Goal: Task Accomplishment & Management: Manage account settings

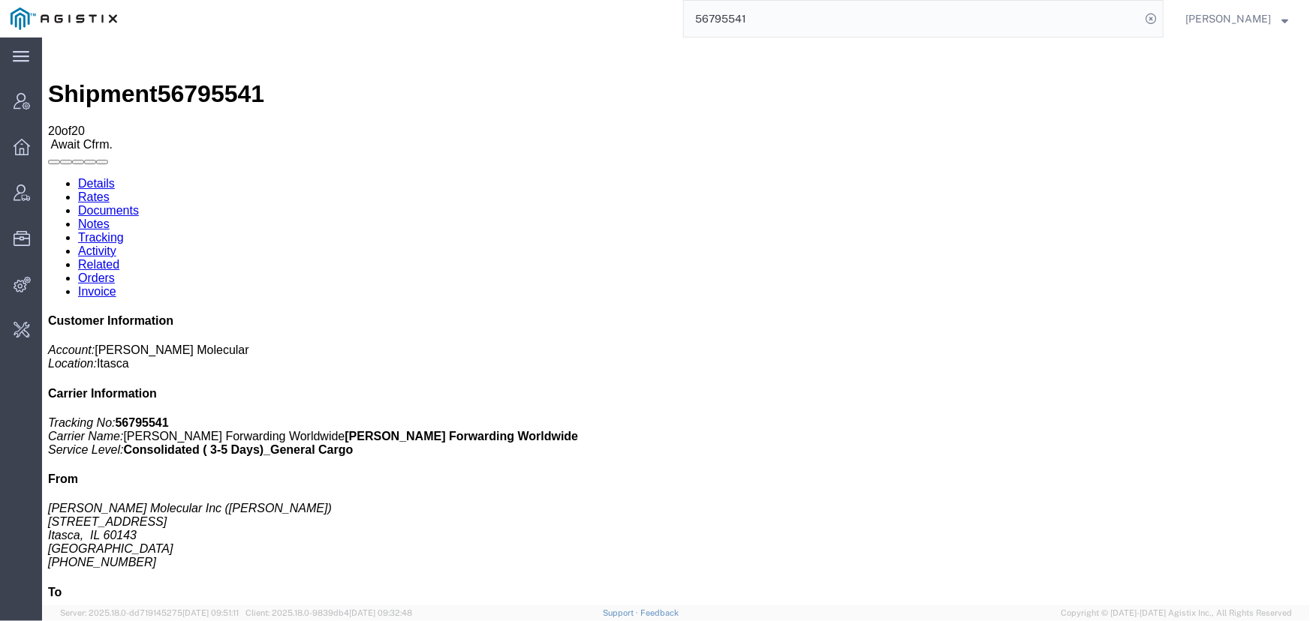
scroll to position [1296, 0]
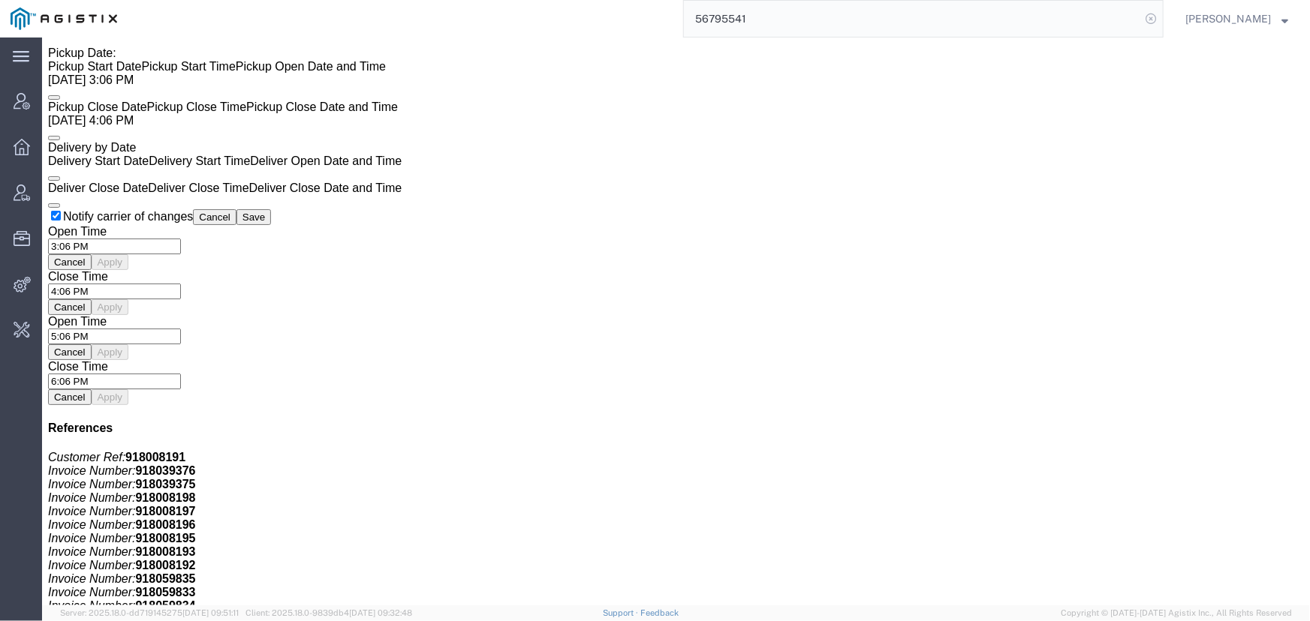
click at [1148, 22] on icon at bounding box center [1150, 18] width 21 height 21
click at [1149, 15] on icon at bounding box center [1150, 18] width 21 height 21
type input "offline@biomarin"
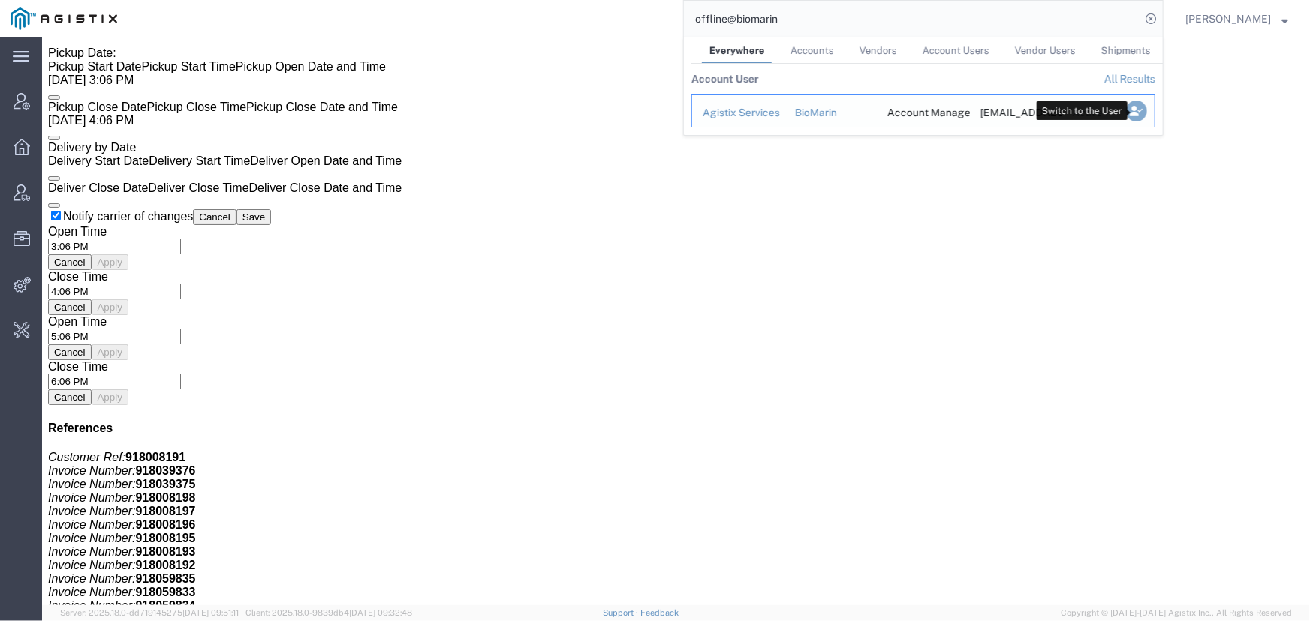
click at [1142, 113] on icon "Search Results" at bounding box center [1136, 111] width 21 height 21
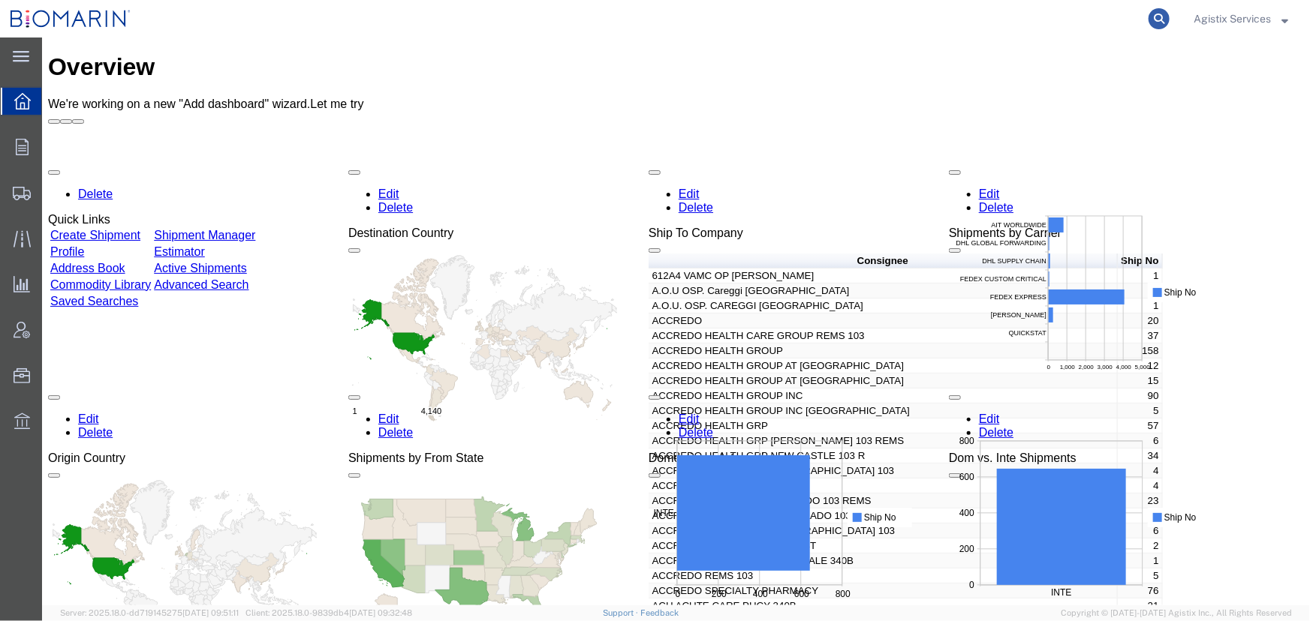
click at [1151, 25] on icon at bounding box center [1158, 18] width 21 height 21
paste input "54106982"
type input "54106982"
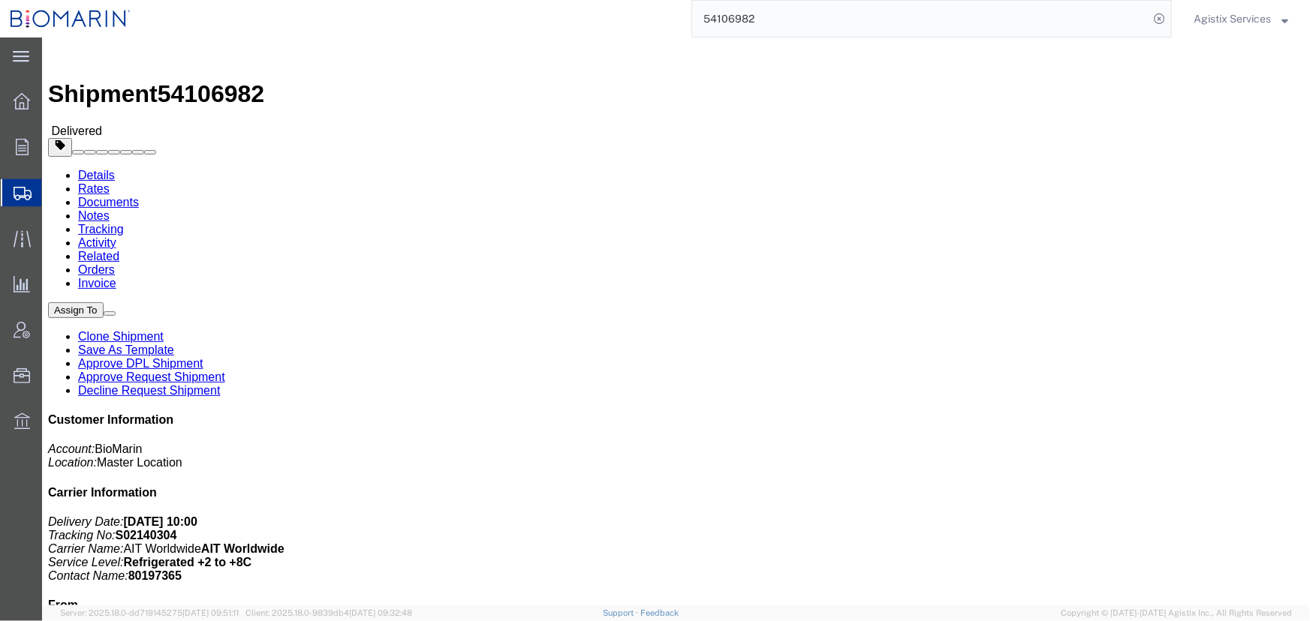
click button "button"
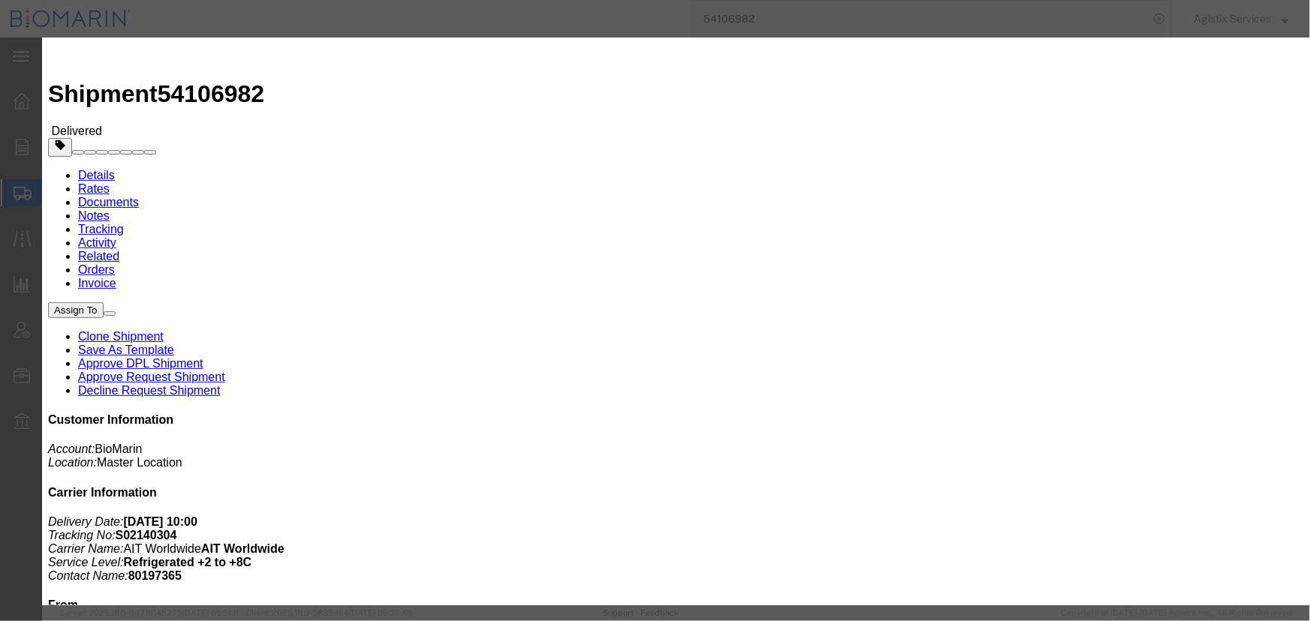
click button "Add another reference"
click select "Select Account Type Activity ID Airline Appointment Number ASN Batch Request # …"
select select "CBPENTRY"
click select "Select Account Type Activity ID Airline Appointment Number ASN Batch Request # …"
click input "text"
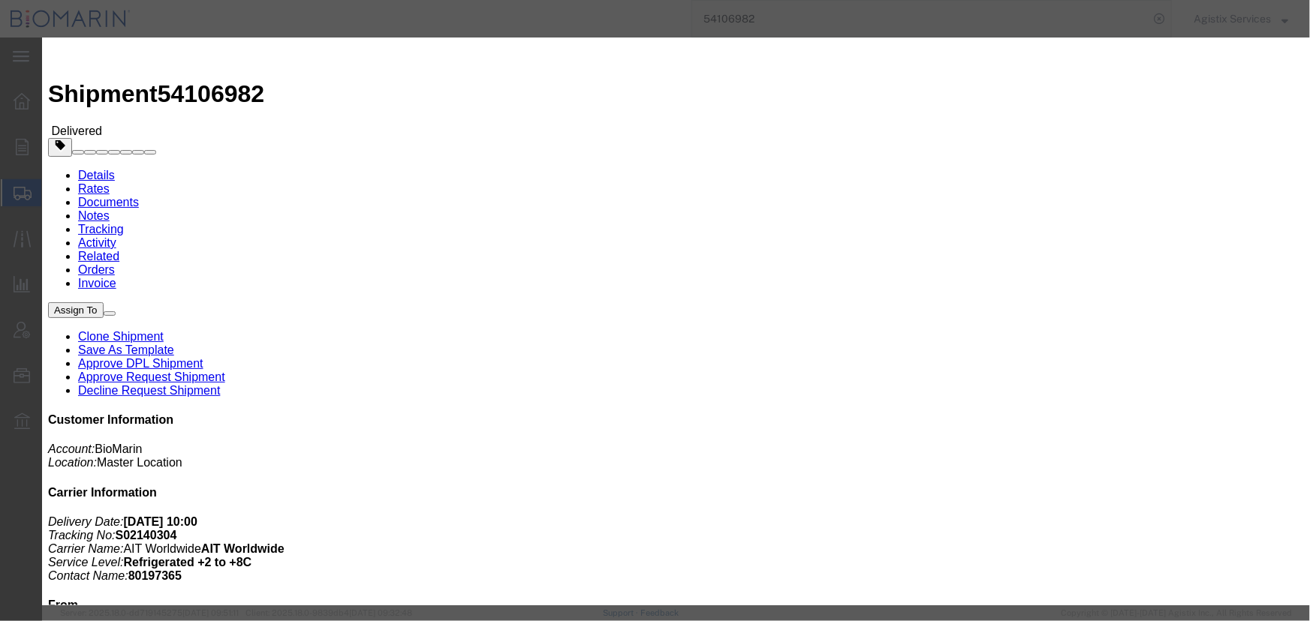
click input "text"
paste input "B8P15455318"
type input "B8P15455318"
click div "Add another reference"
click button "Save"
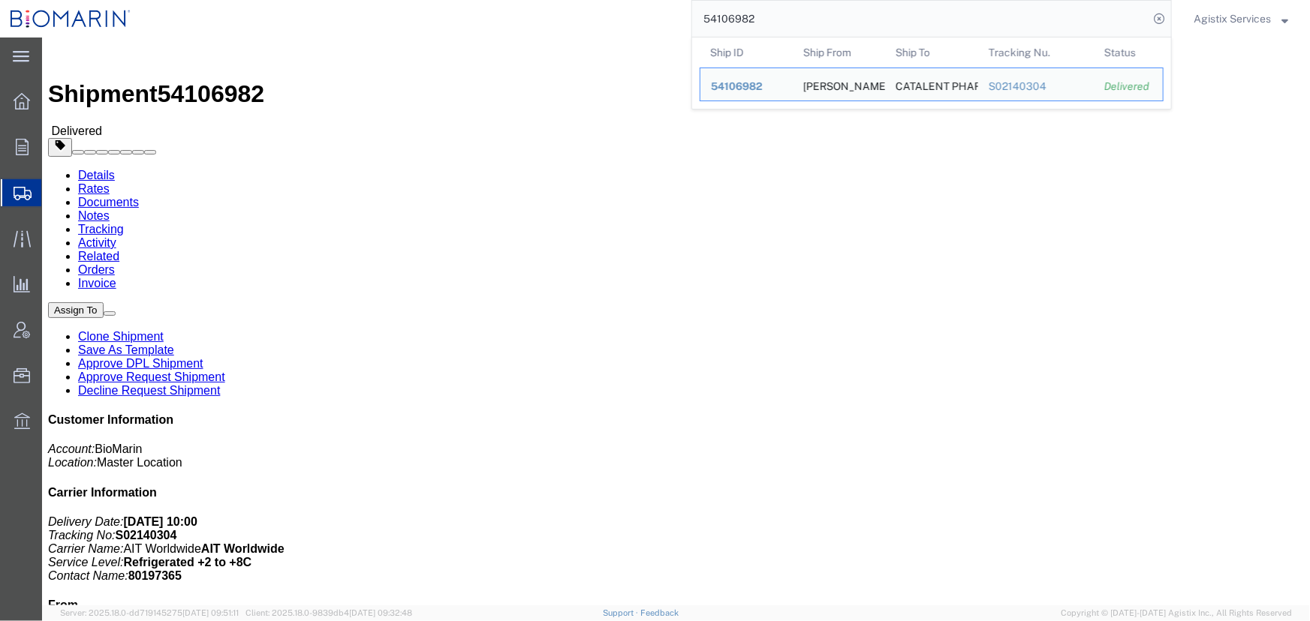
drag, startPoint x: 797, startPoint y: 21, endPoint x: 561, endPoint y: 20, distance: 236.4
click at [561, 20] on div "54106982 Ship ID Ship From Ship To Tracking Nu. Status Ship ID 54106982 Ship Fr…" at bounding box center [656, 19] width 1030 height 38
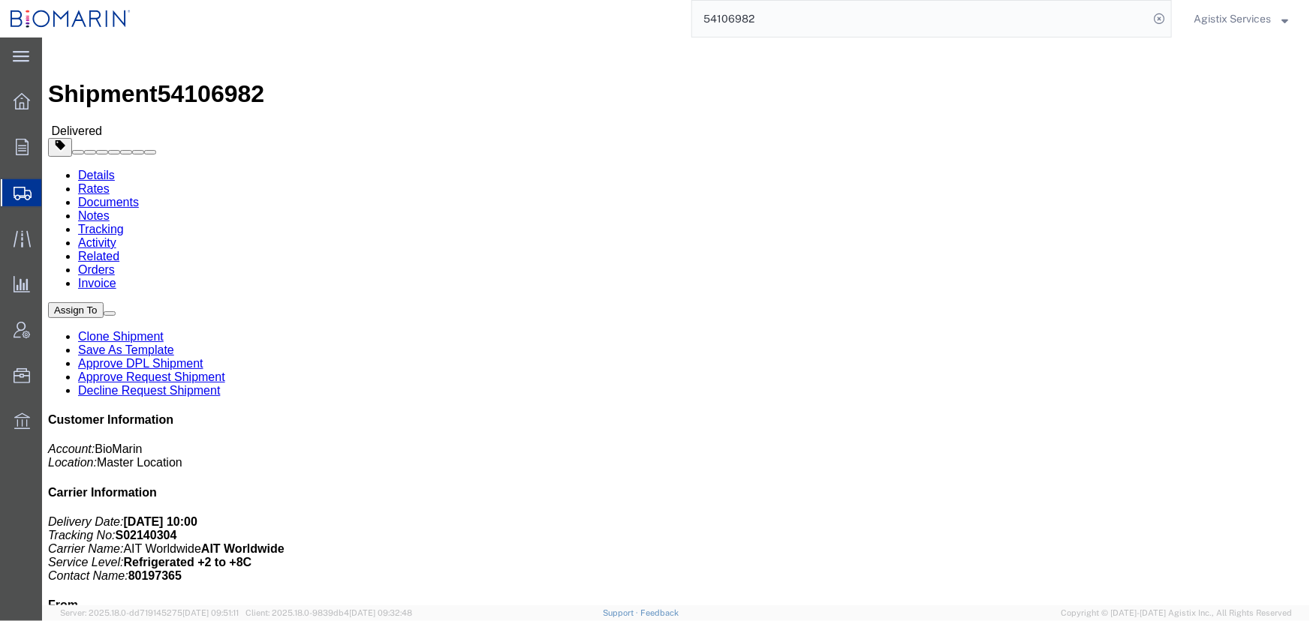
paste input "22738"
type input "54122738"
click span "button"
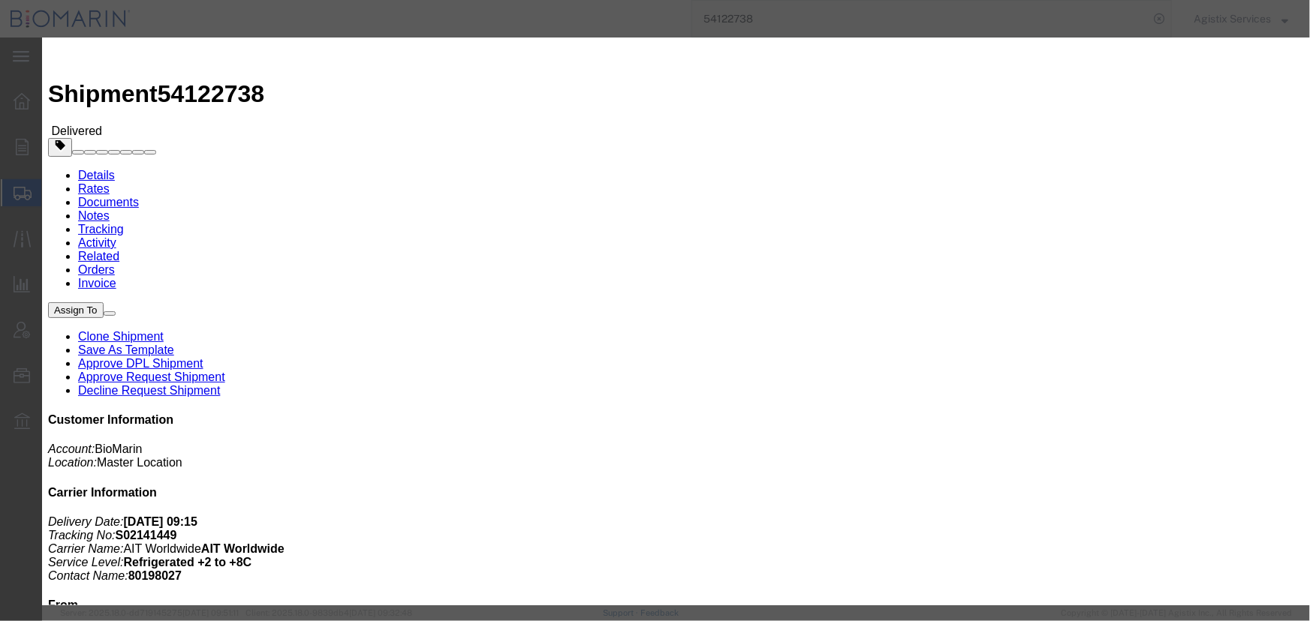
click button "Add another reference"
click select "Select Account Type Activity ID Airline Appointment Number ASN Batch Request # …"
select select "CBPENTRY"
click select "Select Account Type Activity ID Airline Appointment Number ASN Batch Request # …"
click input "text"
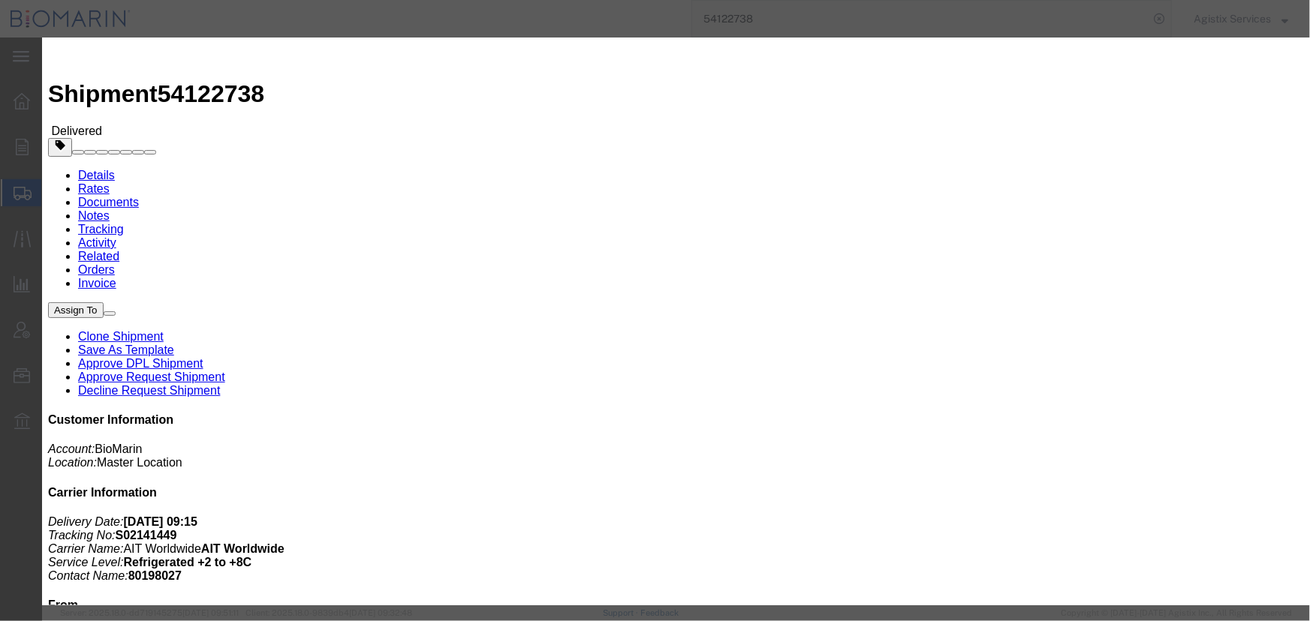
paste input "B8P15455656"
type input "B8P15455656"
click button "Save"
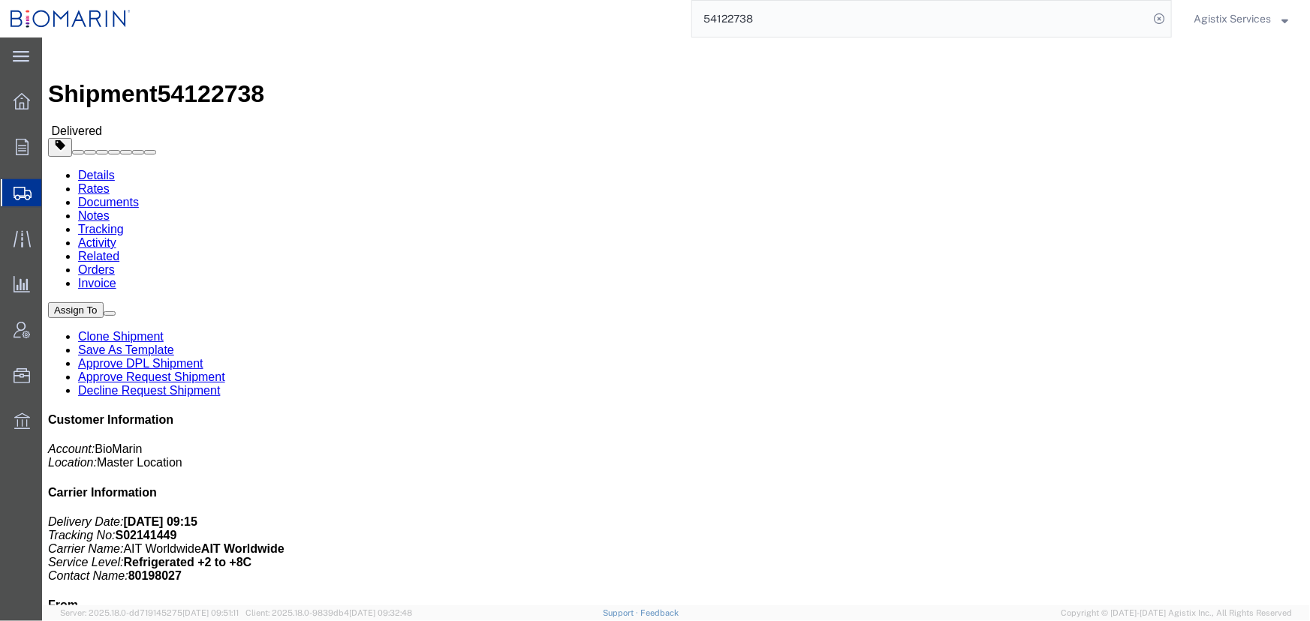
click at [796, 29] on input "54122738" at bounding box center [920, 19] width 456 height 36
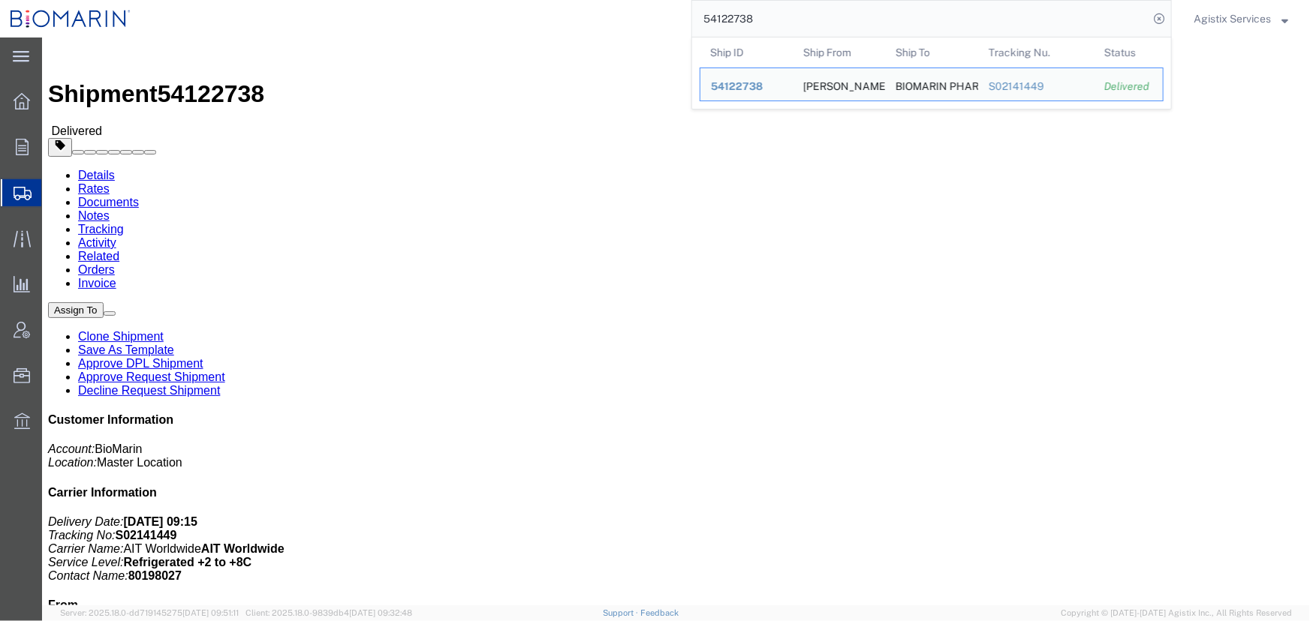
drag, startPoint x: 794, startPoint y: 26, endPoint x: 632, endPoint y: 21, distance: 162.2
click at [632, 21] on div "54122738 Ship ID Ship From Ship To Tracking Nu. Status Ship ID 54122738 Ship Fr…" at bounding box center [656, 19] width 1030 height 38
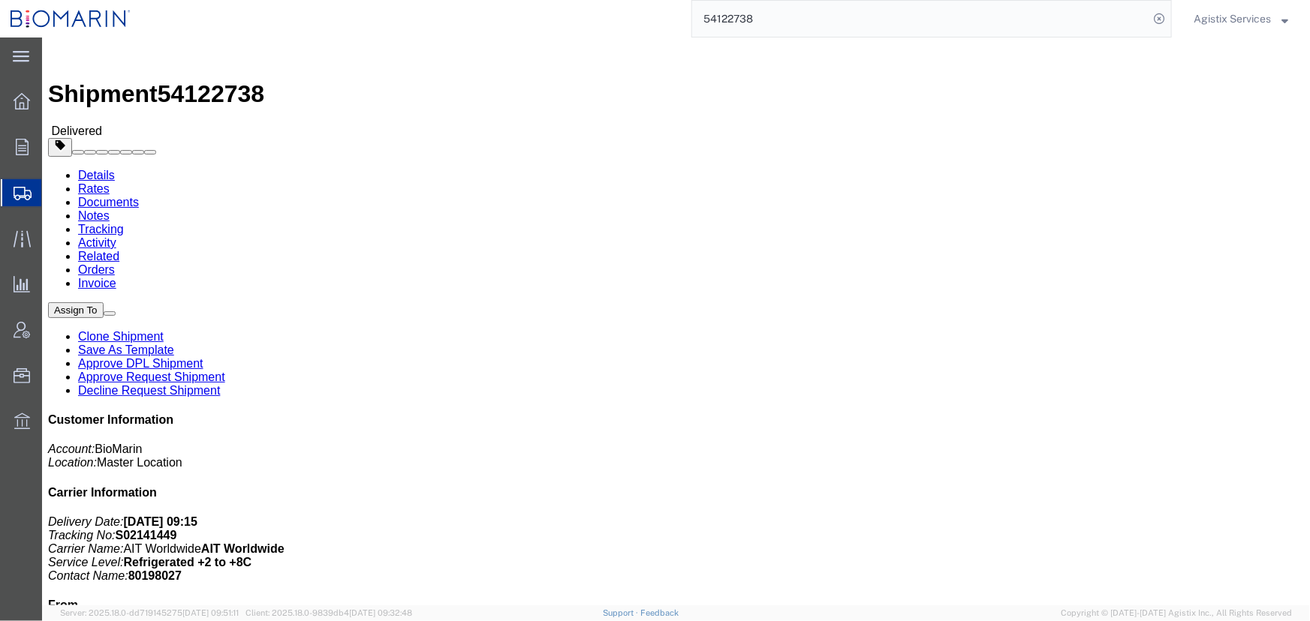
paste input "06559"
type input "54106559"
click span "button"
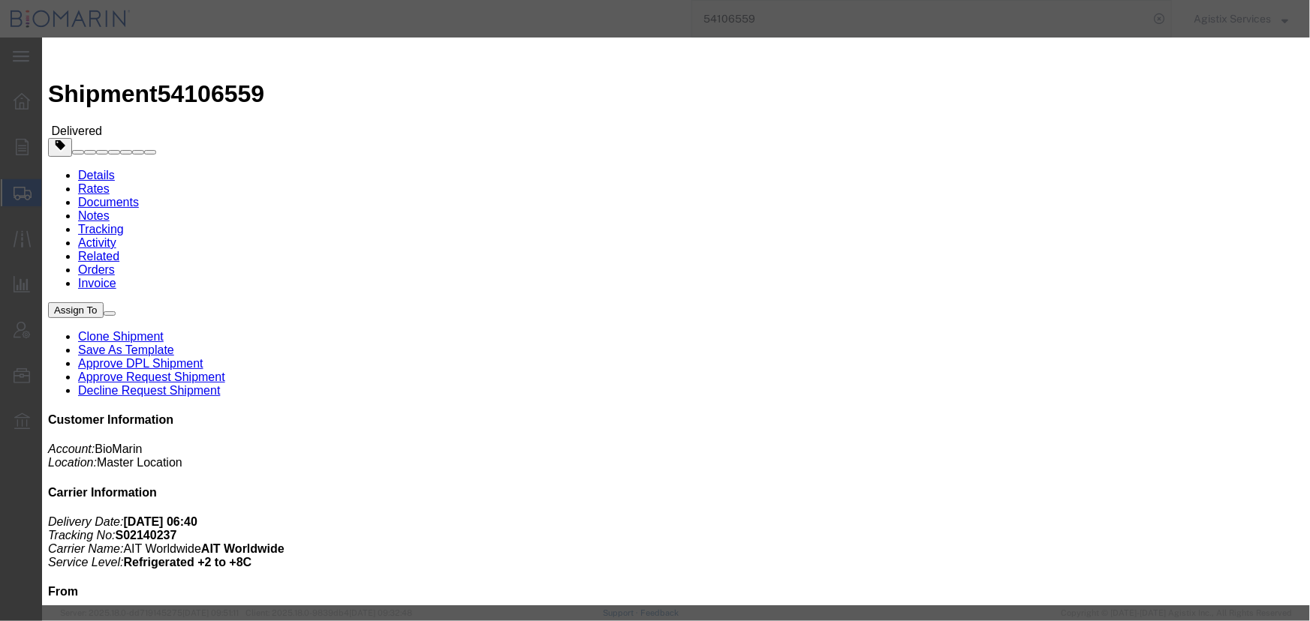
click button "Add another reference"
click select "Select Account Type Activity ID Airline Appointment Number ASN Batch Request # …"
select select "CBPENTRY"
click select "Select Account Type Activity ID Airline Appointment Number ASN Batch Request # …"
click input "text"
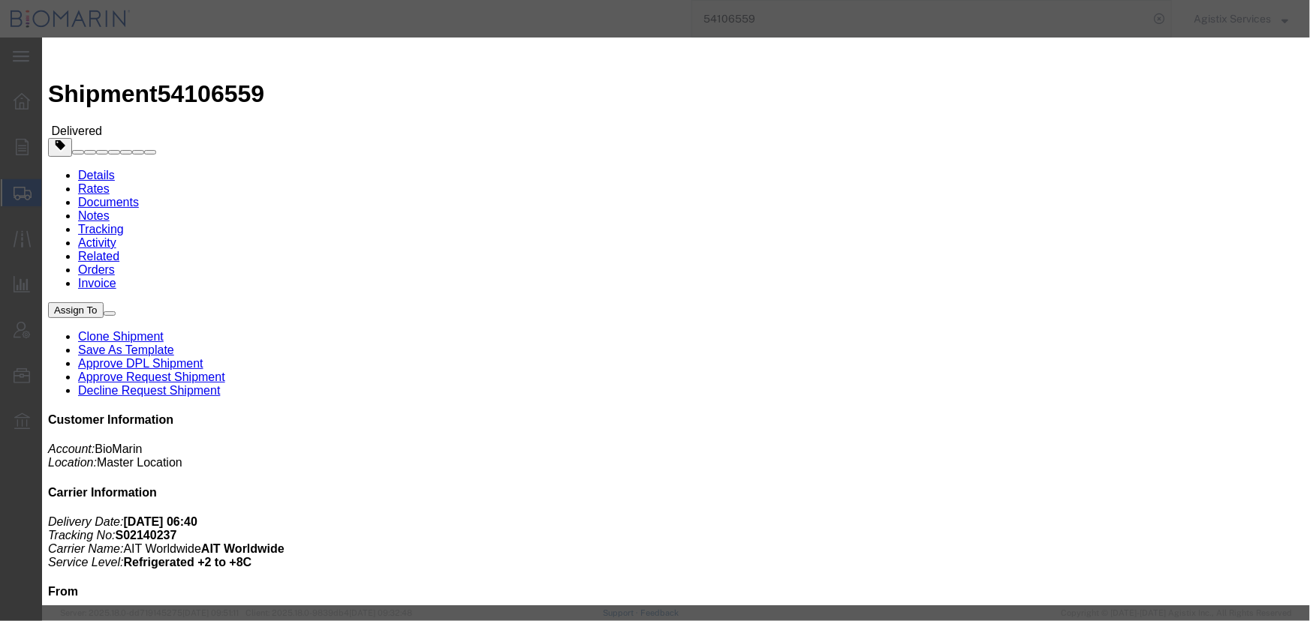
paste input "B8P15457058"
type input "B8P15457058"
click button "Save"
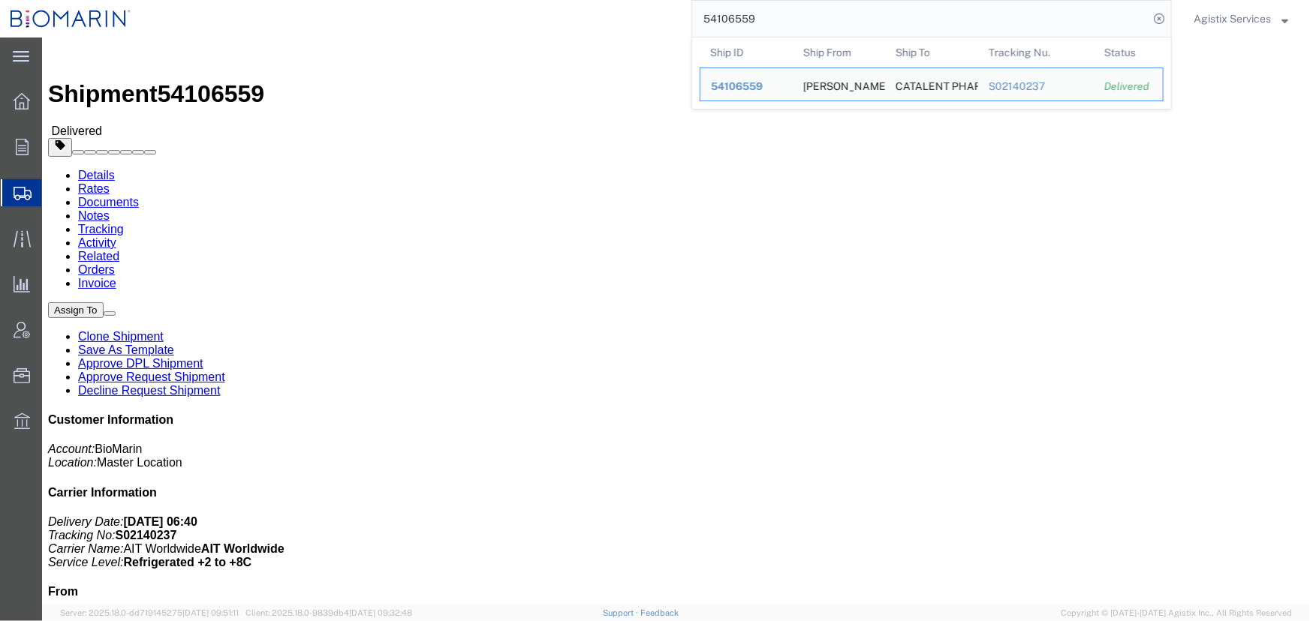
click at [779, 22] on input "54106559" at bounding box center [920, 19] width 456 height 36
paste input "284454"
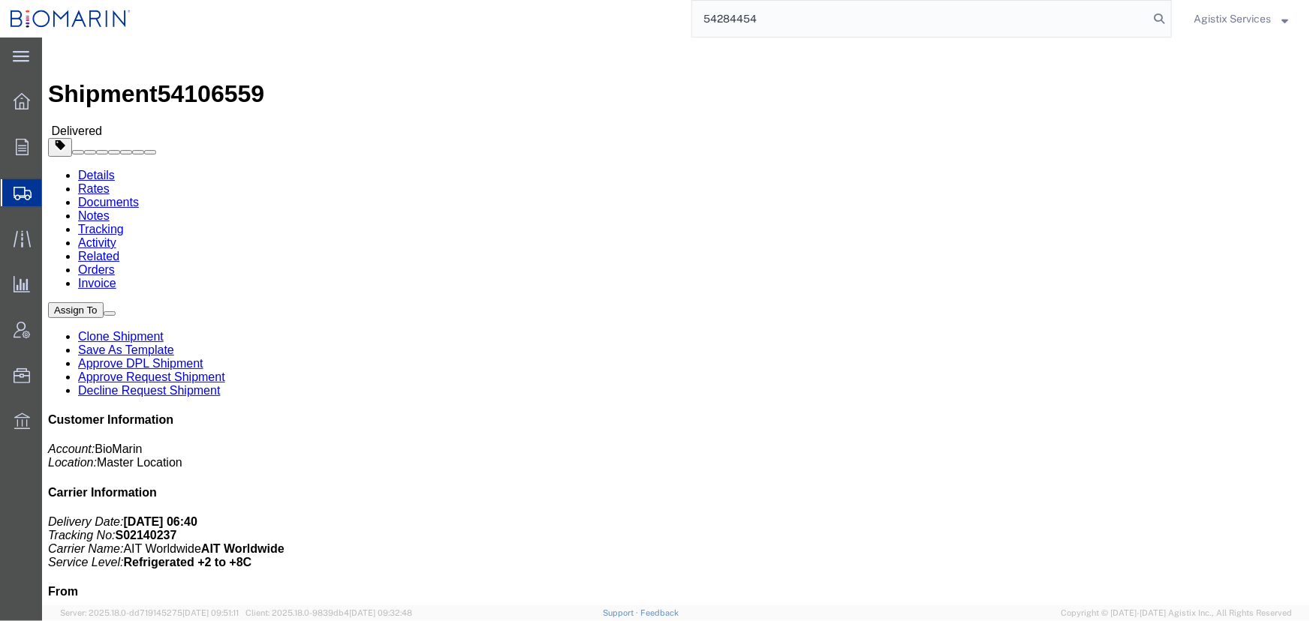
type input "54284454"
click div "References Pickup Request: PO C445072352 Order Number: C445072352 Master Airway…"
click span "button"
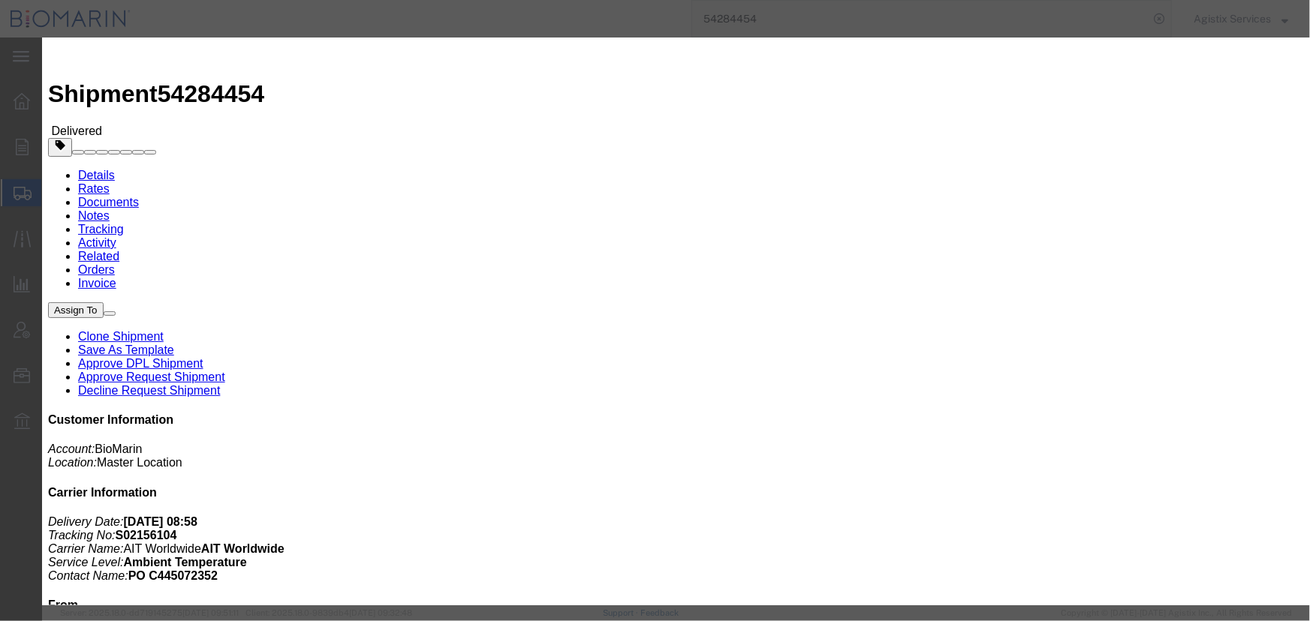
drag, startPoint x: 784, startPoint y: 370, endPoint x: 769, endPoint y: 370, distance: 15.0
click button "Add another reference"
click select "Select Account Type Activity ID Airline Appointment Number ASN Batch Request # …"
select select "CBPENTRY"
click select "Select Account Type Activity ID Airline Appointment Number ASN Batch Request # …"
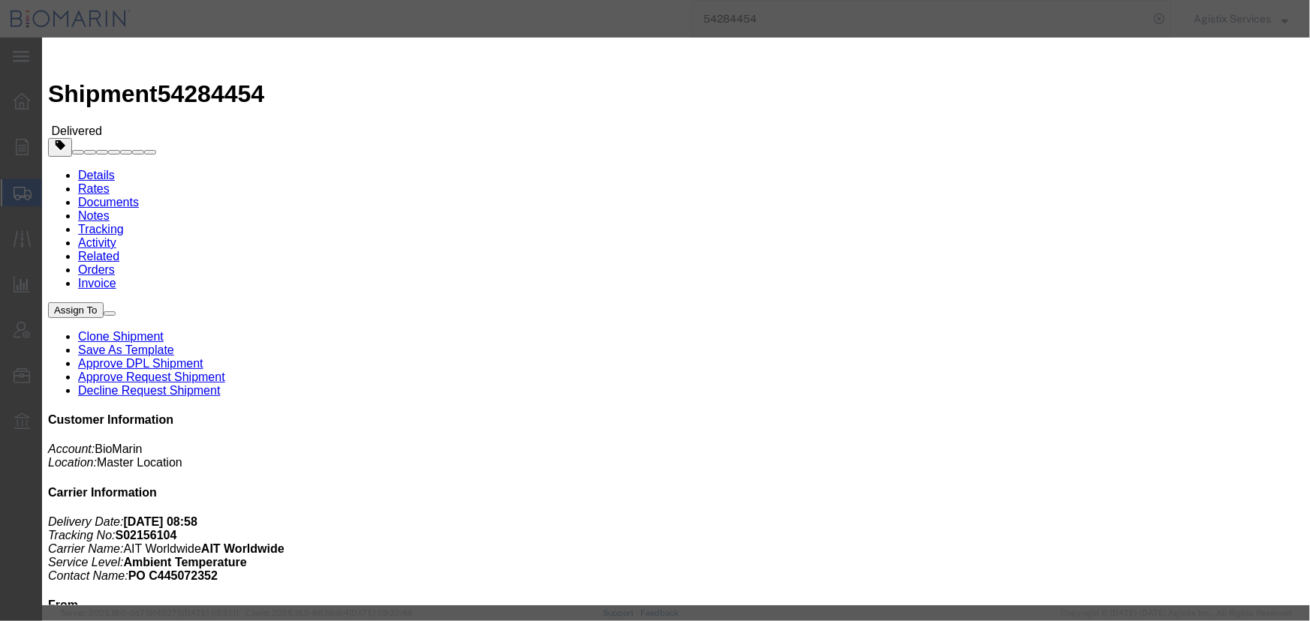
click input "text"
paste input "B8P15458965"
type input "B8P15458965"
click button "Save"
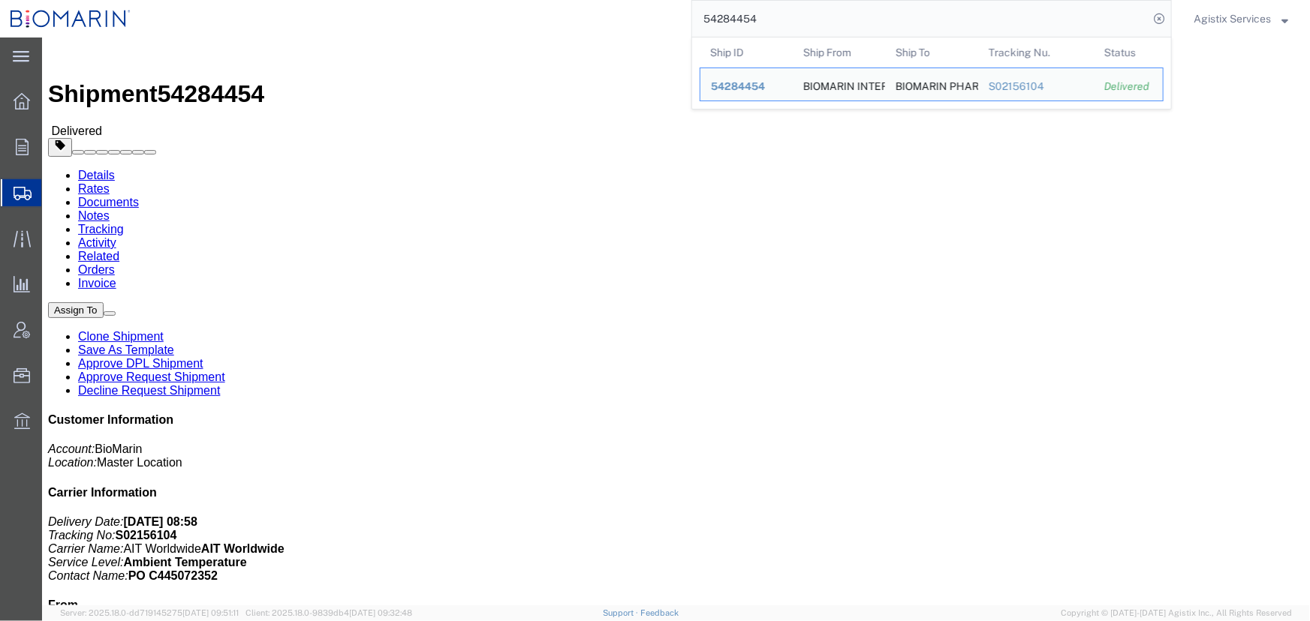
drag, startPoint x: 781, startPoint y: 22, endPoint x: 593, endPoint y: 22, distance: 187.6
click at [593, 22] on div "54284454 Ship ID Ship From Ship To Tracking Nu. Status Ship ID 54284454 Ship Fr…" at bounding box center [656, 19] width 1030 height 38
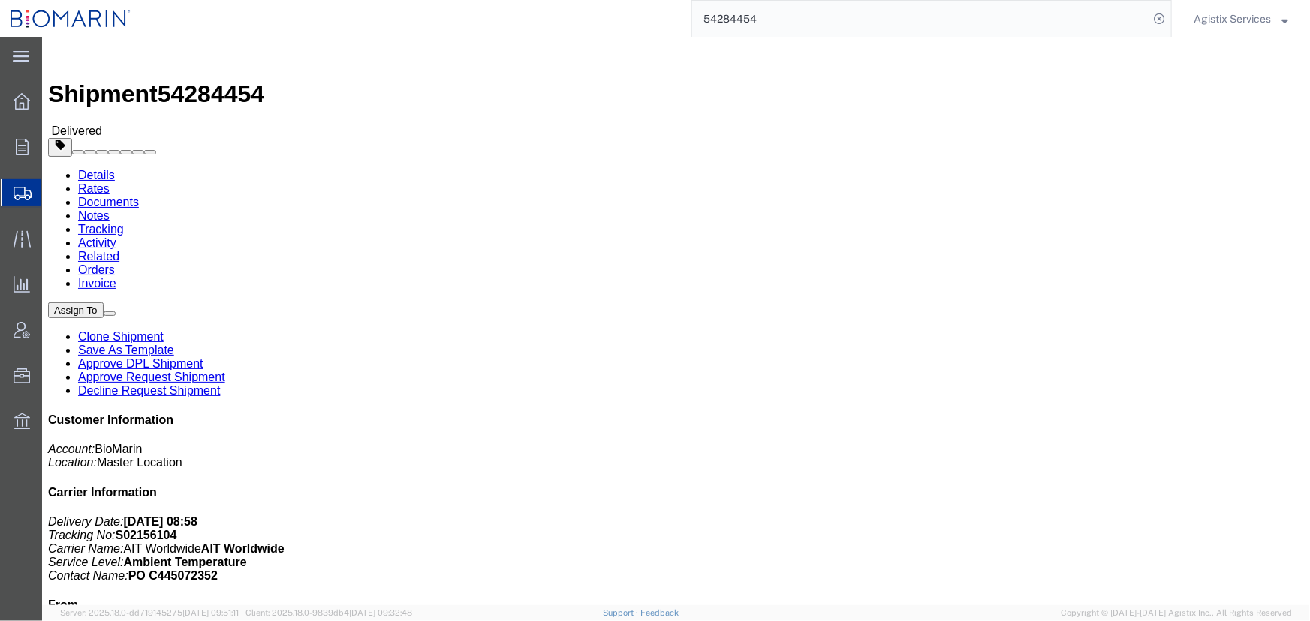
paste input "106378"
type input "54106378"
click button "button"
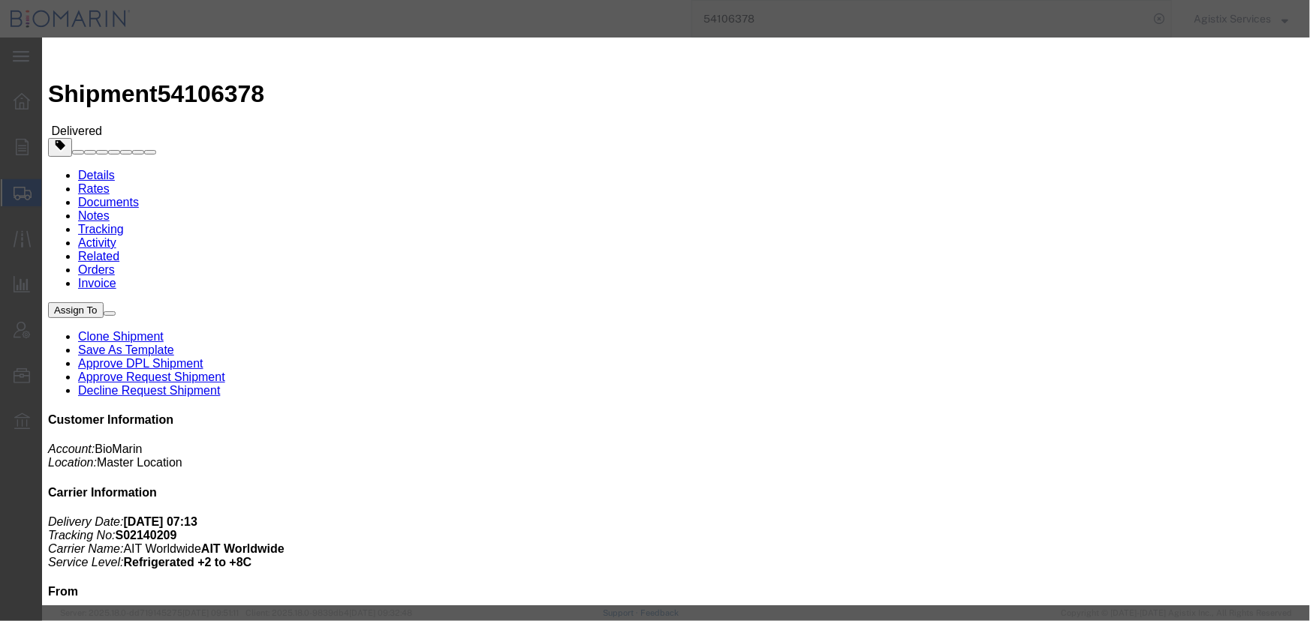
click button "Add another reference"
click select "Select Account Type Activity ID Airline Appointment Number ASN Batch Request # …"
select select "CBPENTRY"
click select "Select Account Type Activity ID Airline Appointment Number ASN Batch Request # …"
click input "text"
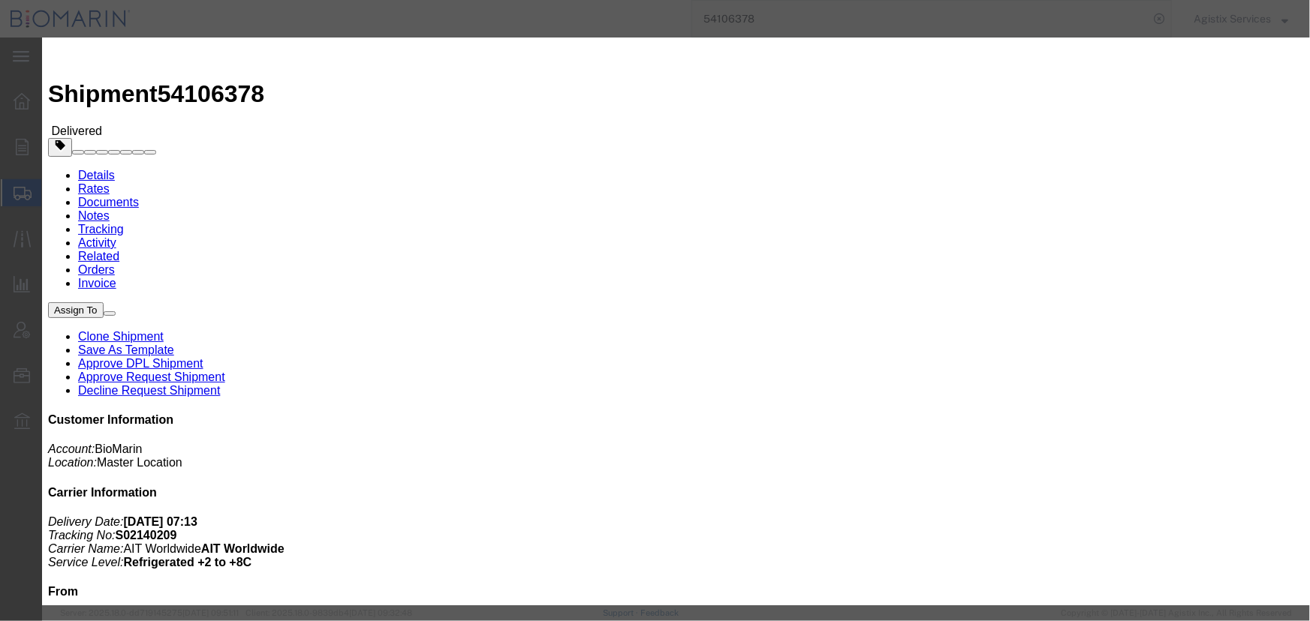
paste input "B8P15458353"
type input "B8P15458353"
click button "Save"
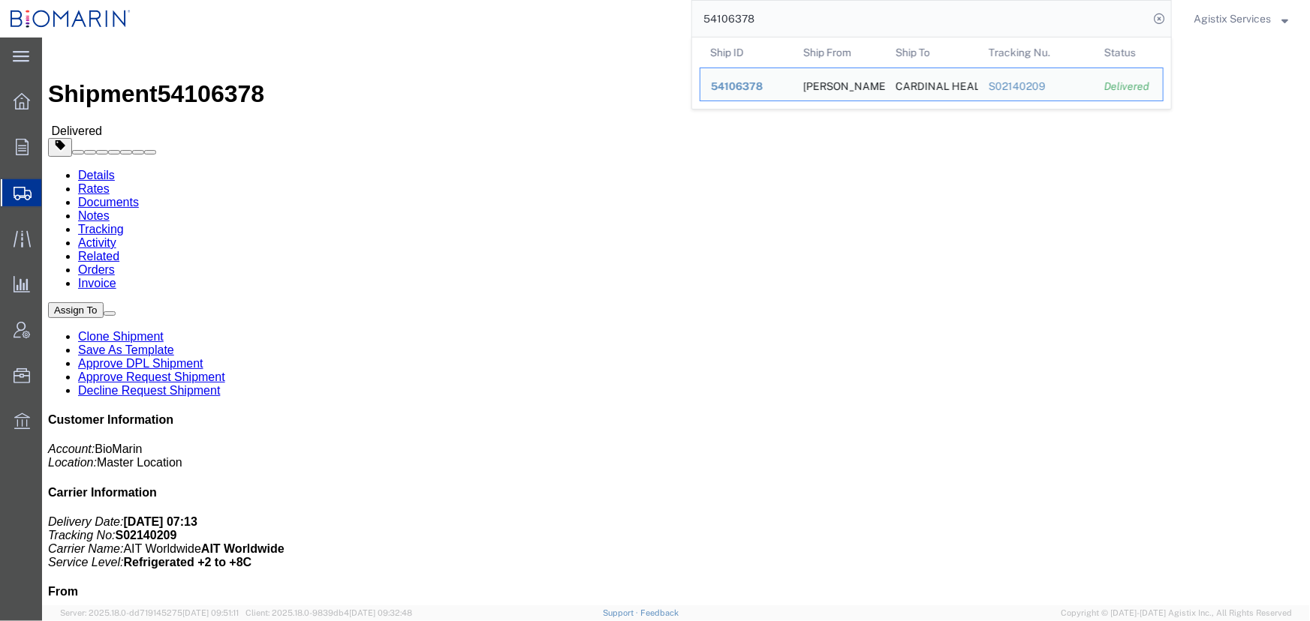
click at [768, 23] on input "54106378" at bounding box center [920, 19] width 456 height 36
paste input "81009"
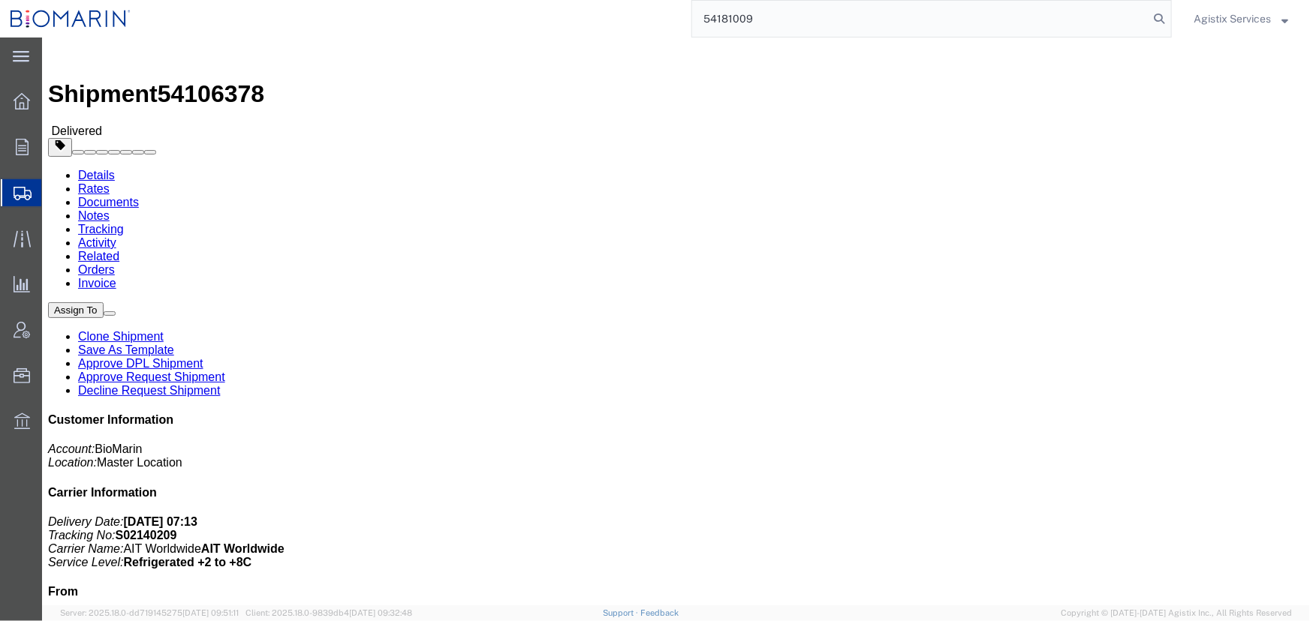
type input "54181009"
click span "button"
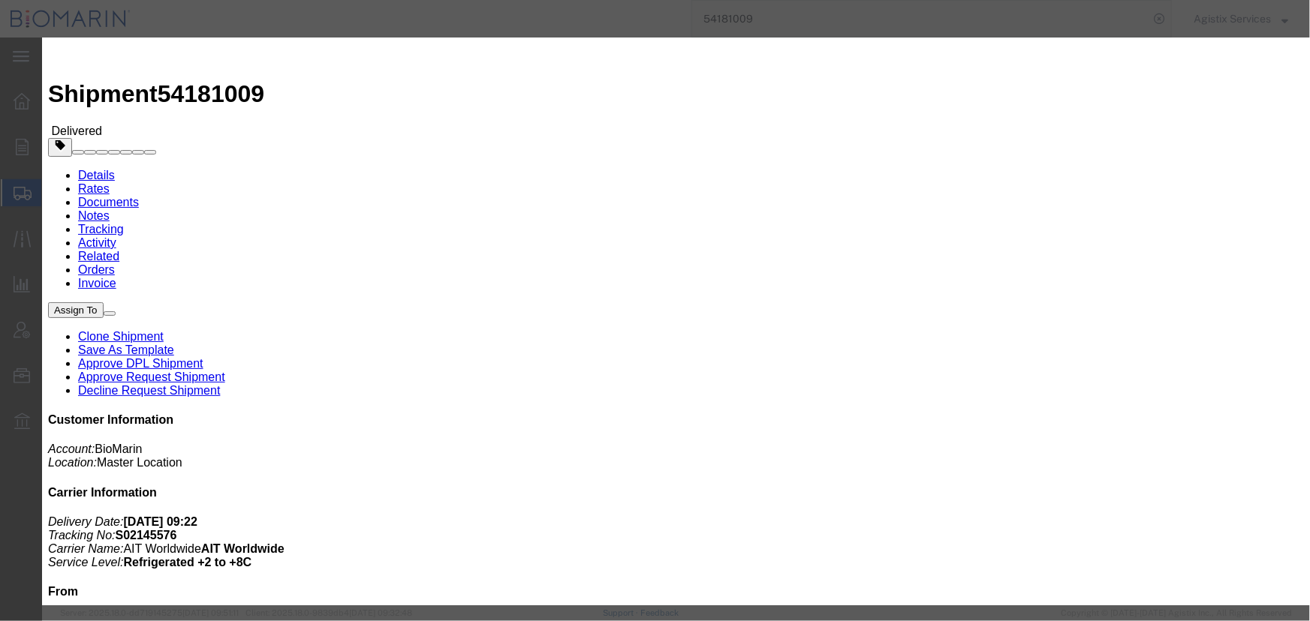
click button "Add another reference"
click select "Select Account Type Activity ID Airline Appointment Number ASN Batch Request # …"
select select "CBPENTRY"
click select "Select Account Type Activity ID Airline Appointment Number ASN Batch Request # …"
click input "text"
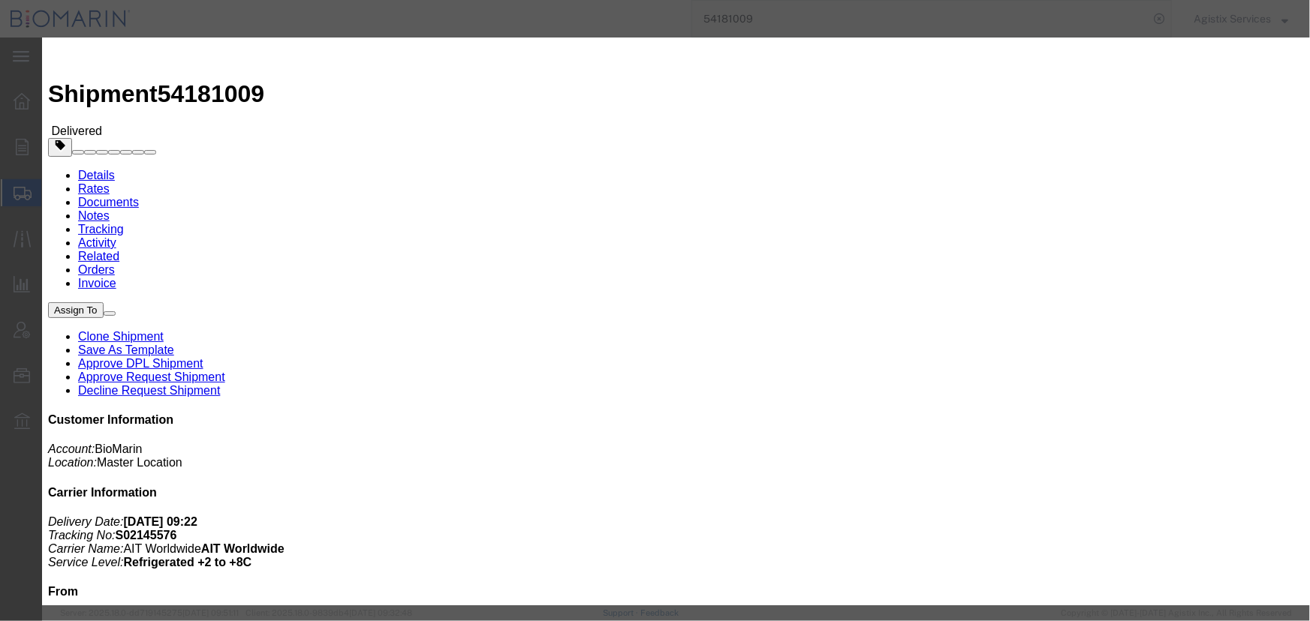
paste input "B8P15459658"
type input "B8P15459658"
click button "Save"
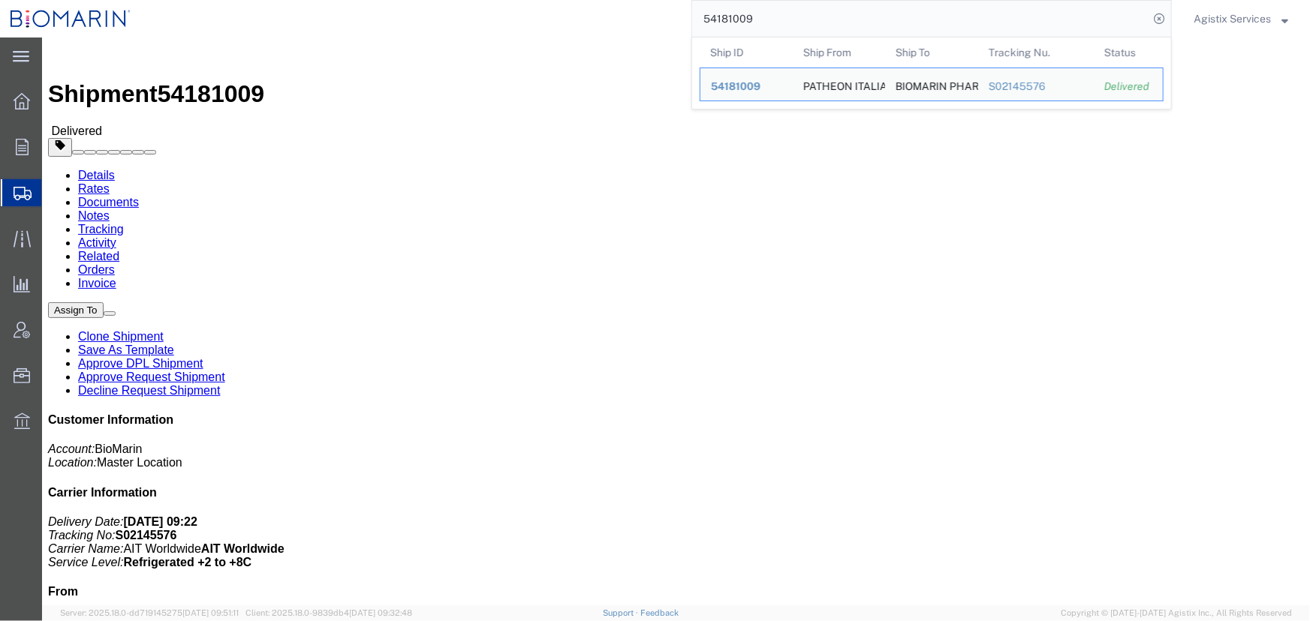
drag, startPoint x: 821, startPoint y: 20, endPoint x: 636, endPoint y: 11, distance: 184.8
click at [636, 11] on div "54181009 Ship ID Ship From Ship To Tracking Nu. Status Ship ID 54181009 Ship Fr…" at bounding box center [656, 19] width 1030 height 38
paste input "54181009"
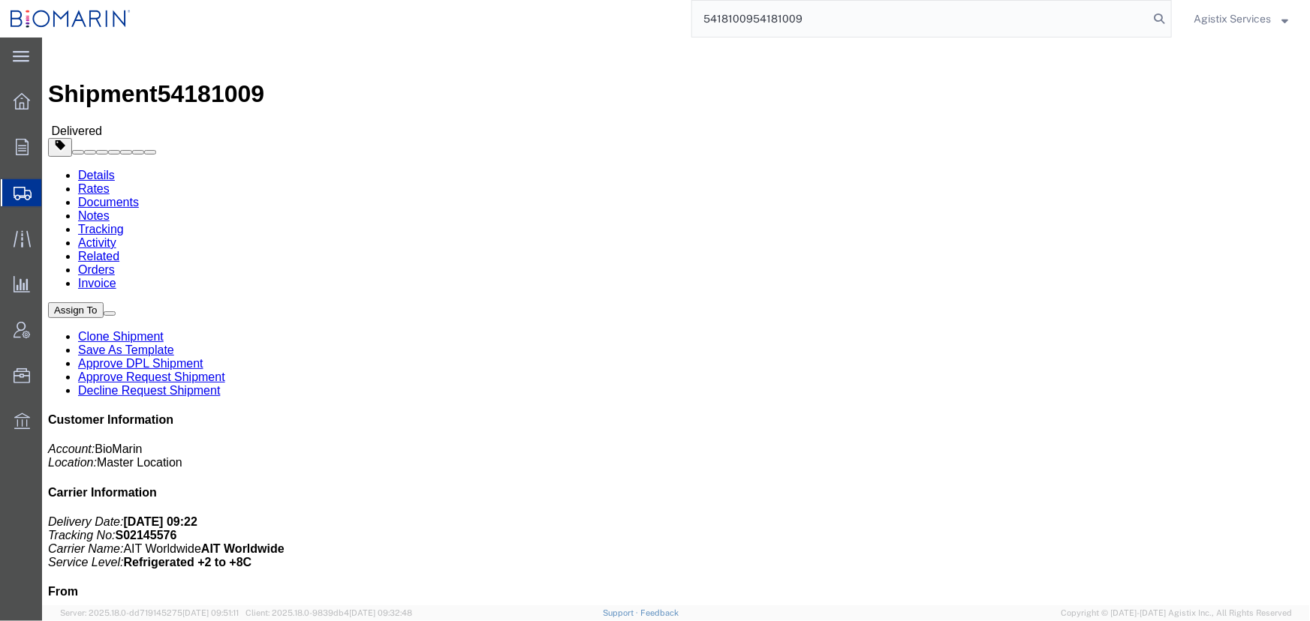
click at [836, 19] on input "5418100954181009" at bounding box center [920, 19] width 456 height 36
drag, startPoint x: 836, startPoint y: 19, endPoint x: 684, endPoint y: 16, distance: 151.6
click at [684, 16] on div "5418100954181009" at bounding box center [656, 19] width 1030 height 38
paste input "240513"
type input "54240513"
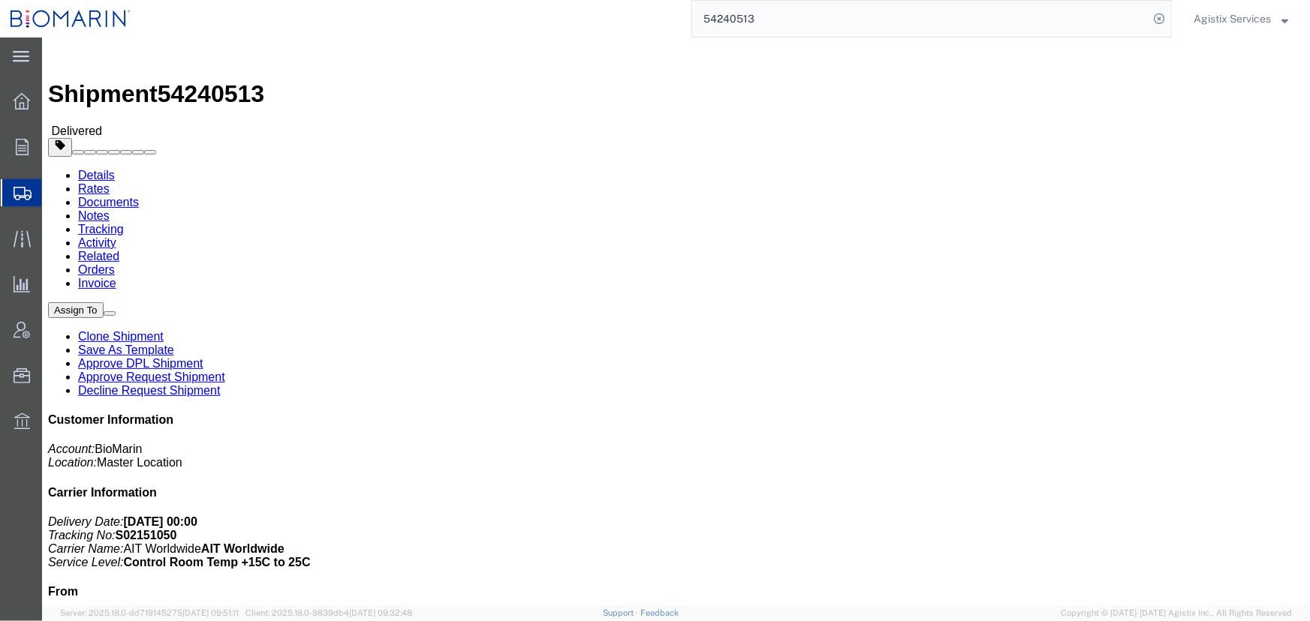
click span "button"
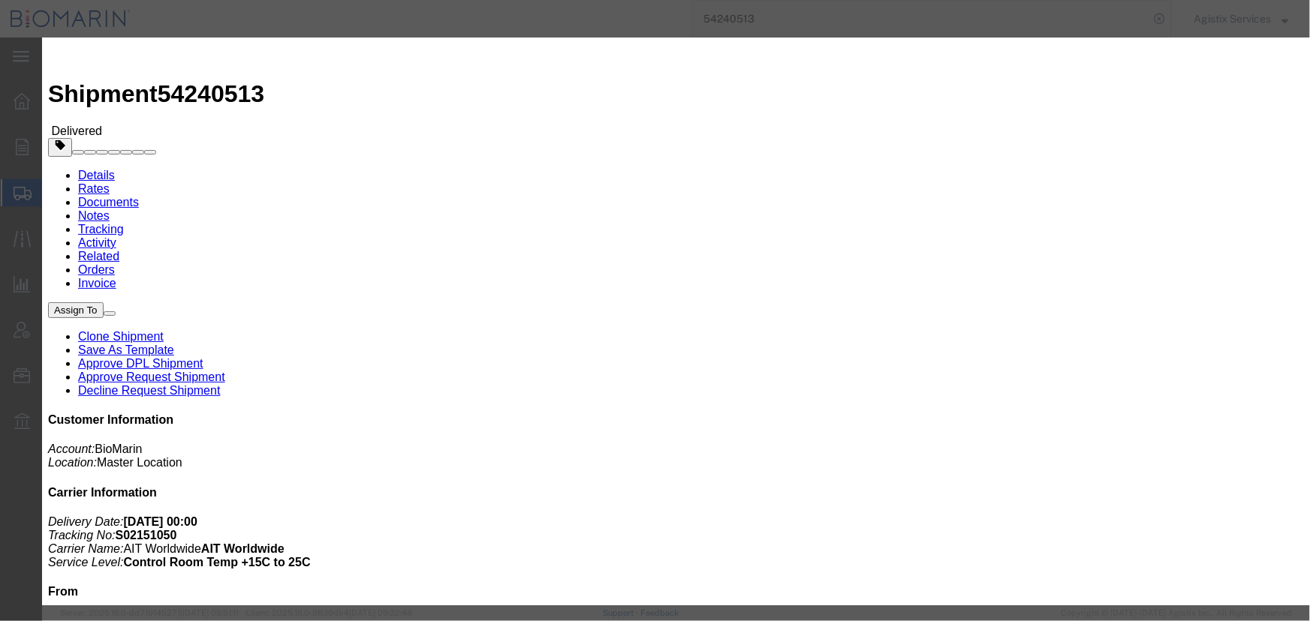
click select "Select Account Type Activity ID Airline Appointment Number ASN Batch Request # …"
click button "Add another reference"
click select "Select Account Type Activity ID Airline Appointment Number ASN Batch Request # …"
select select "CBPENTRY"
click select "Select Account Type Activity ID Airline Appointment Number ASN Batch Request # …"
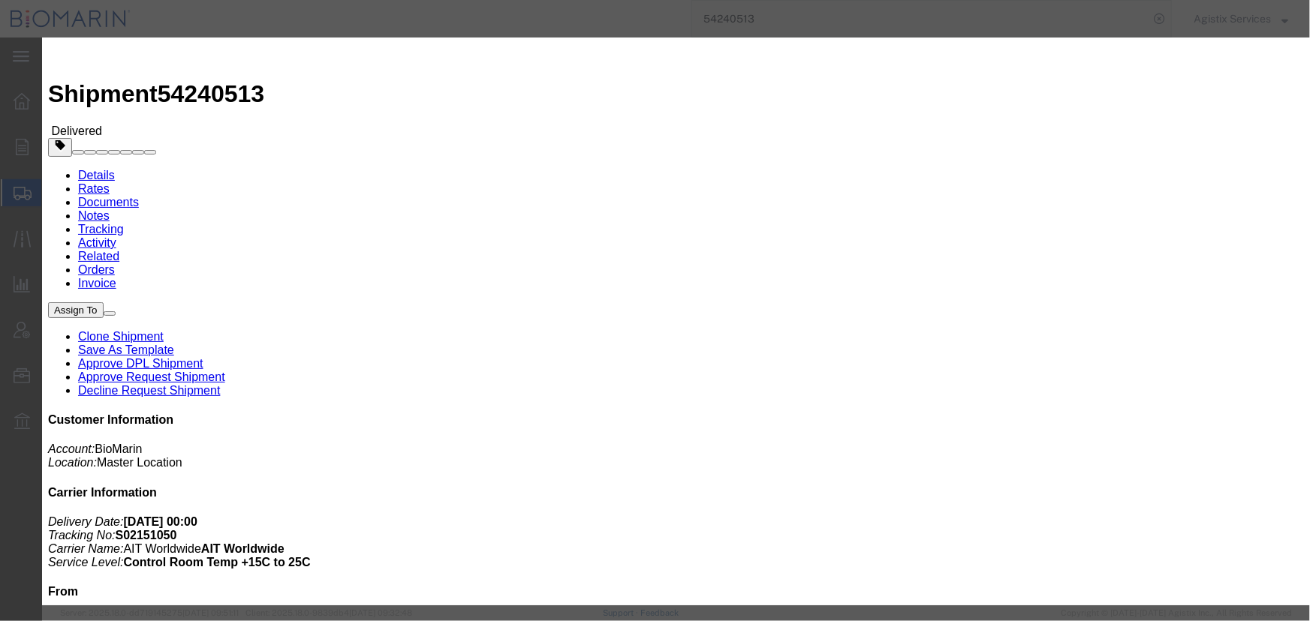
click input "text"
paste input "B8P15460748"
type input "B8P15460748"
drag, startPoint x: 846, startPoint y: 371, endPoint x: 649, endPoint y: 363, distance: 196.8
click button "Save"
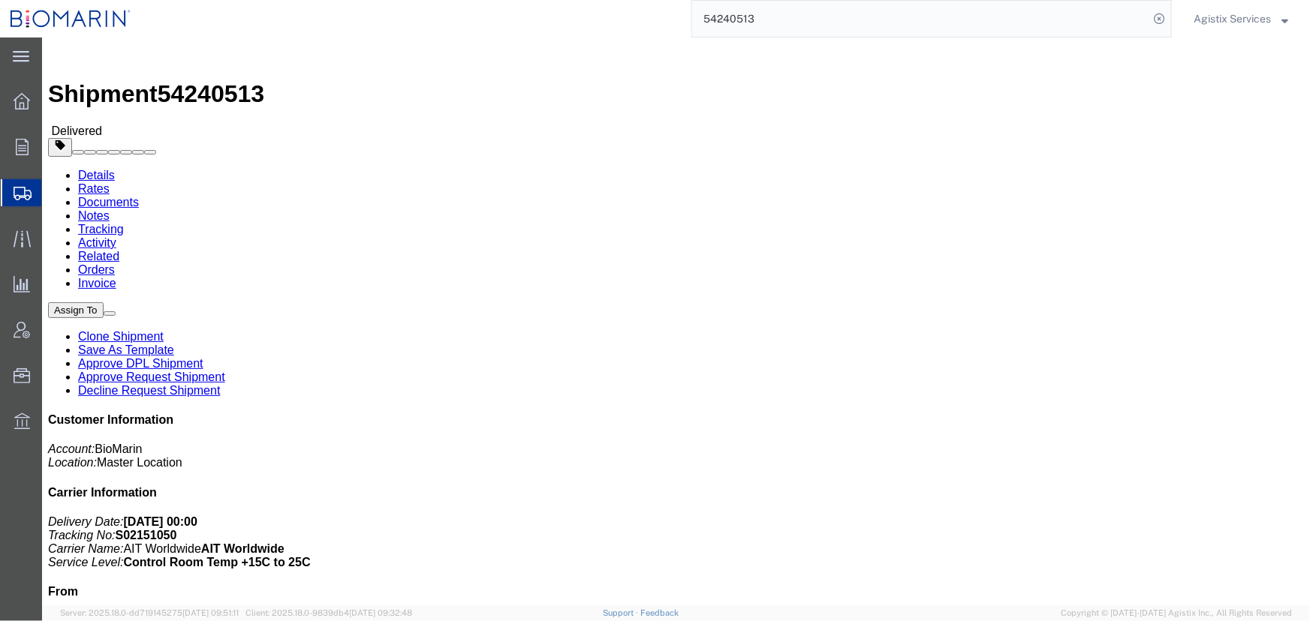
click at [784, 20] on input "54240513" at bounding box center [920, 19] width 456 height 36
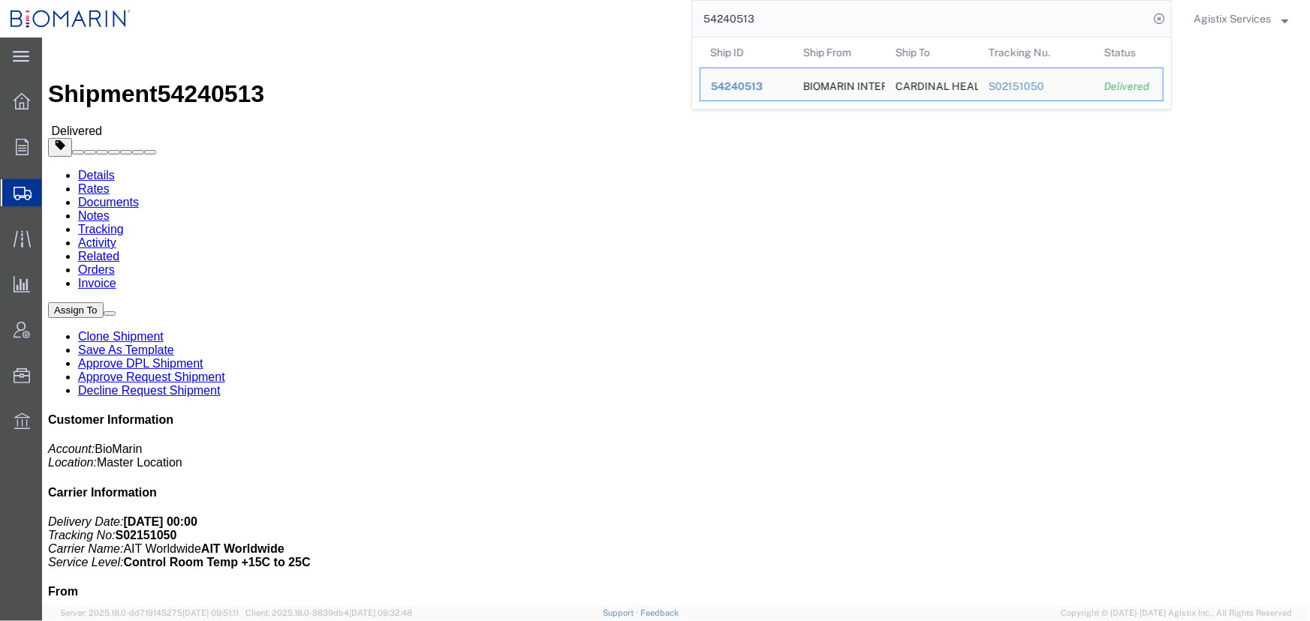
click at [784, 20] on input "54240513" at bounding box center [920, 19] width 456 height 36
paste input "36404"
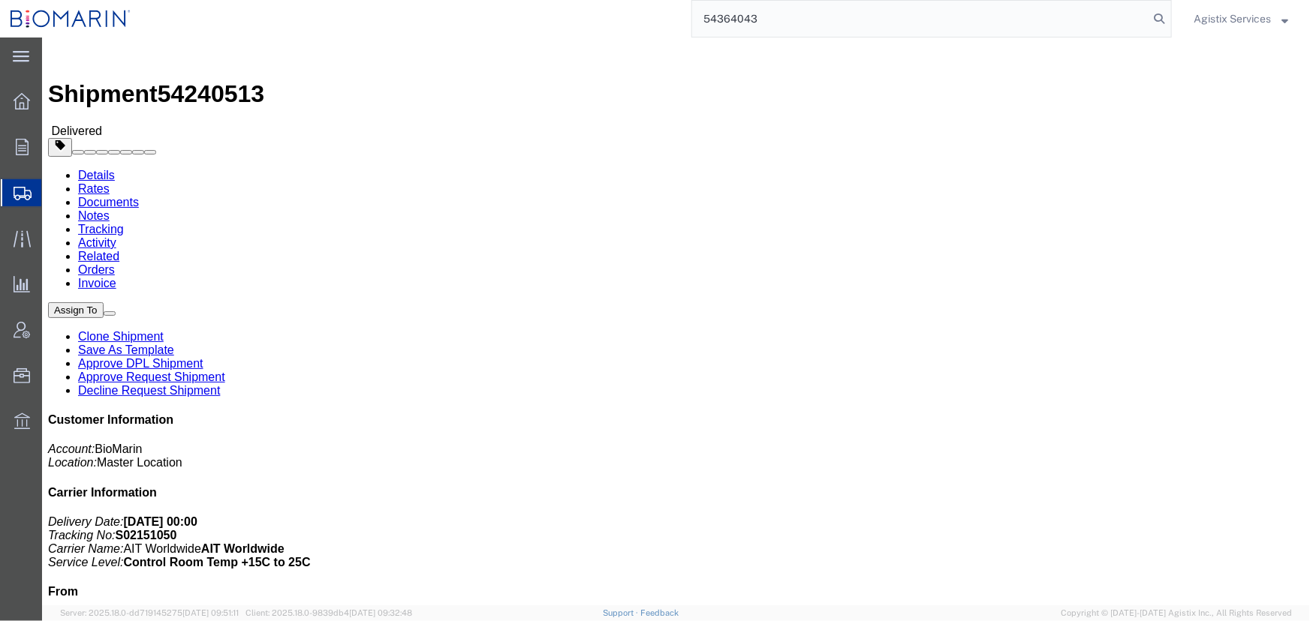
type input "54364043"
click button "button"
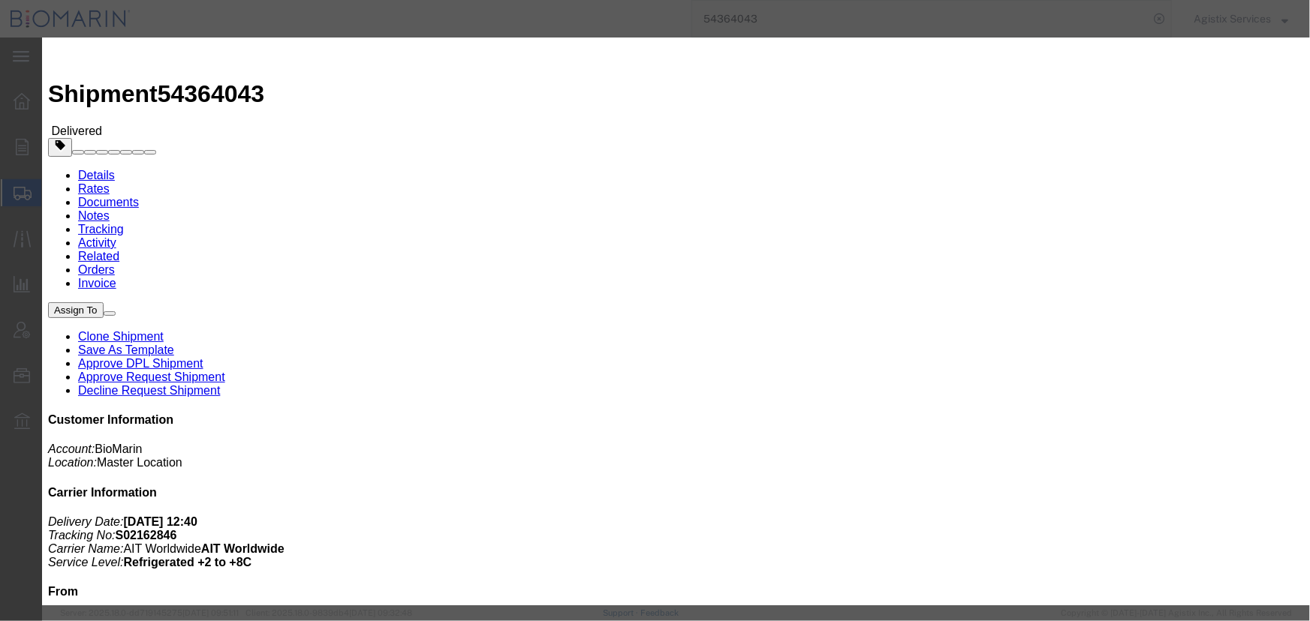
drag, startPoint x: 781, startPoint y: 402, endPoint x: 609, endPoint y: 428, distance: 173.9
click button "Add another reference"
click select "Select Account Type Activity ID Airline Appointment Number ASN Batch Request # …"
select select "CBPENTRY"
click select "Select Account Type Activity ID Airline Appointment Number ASN Batch Request # …"
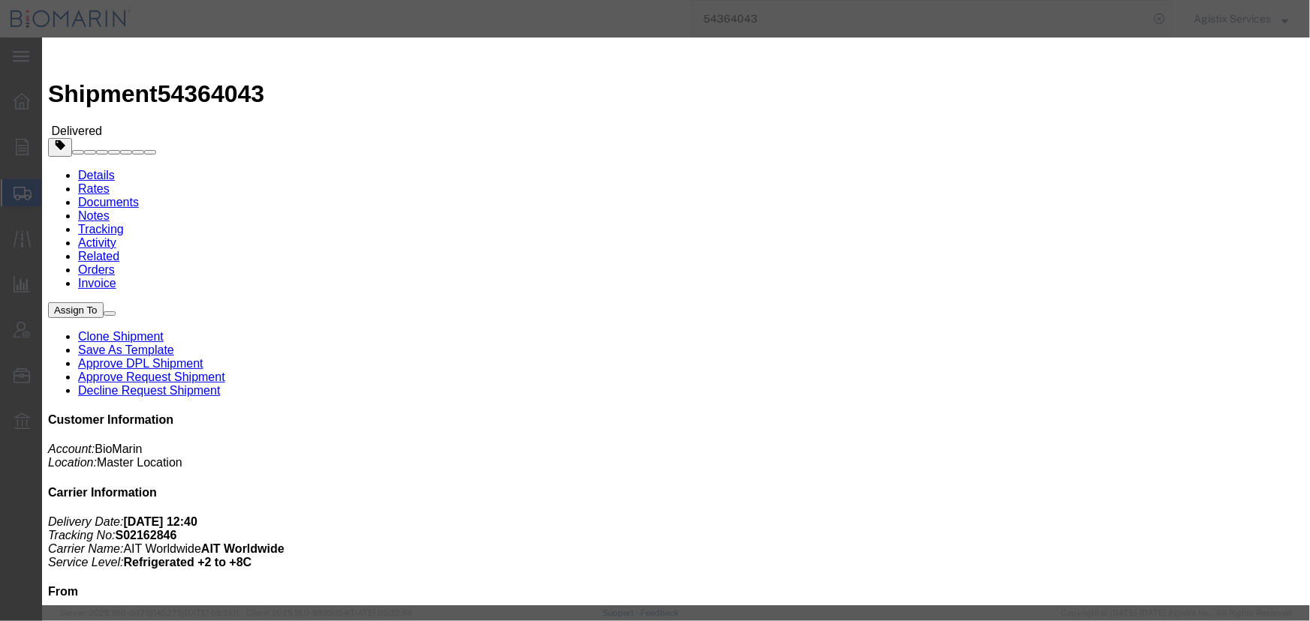
click input "text"
paste input "B8P15462694"
type input "B8P15462694"
click button "Save"
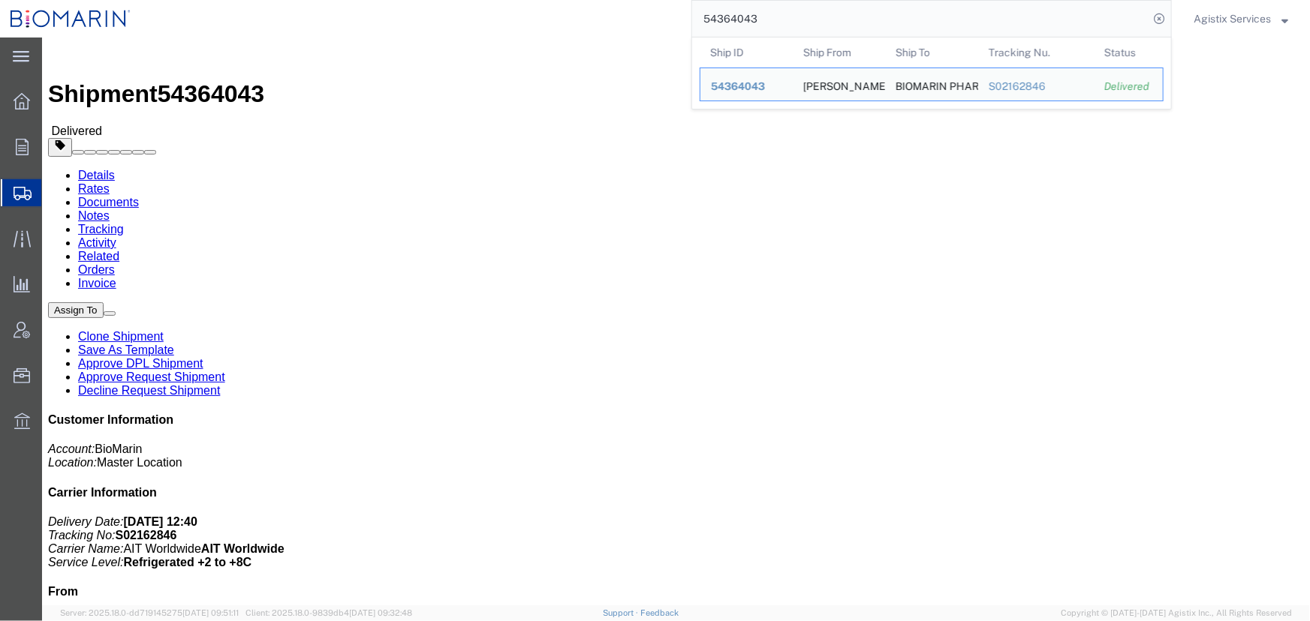
click at [784, 20] on input "54364043" at bounding box center [920, 19] width 456 height 36
paste input "5365"
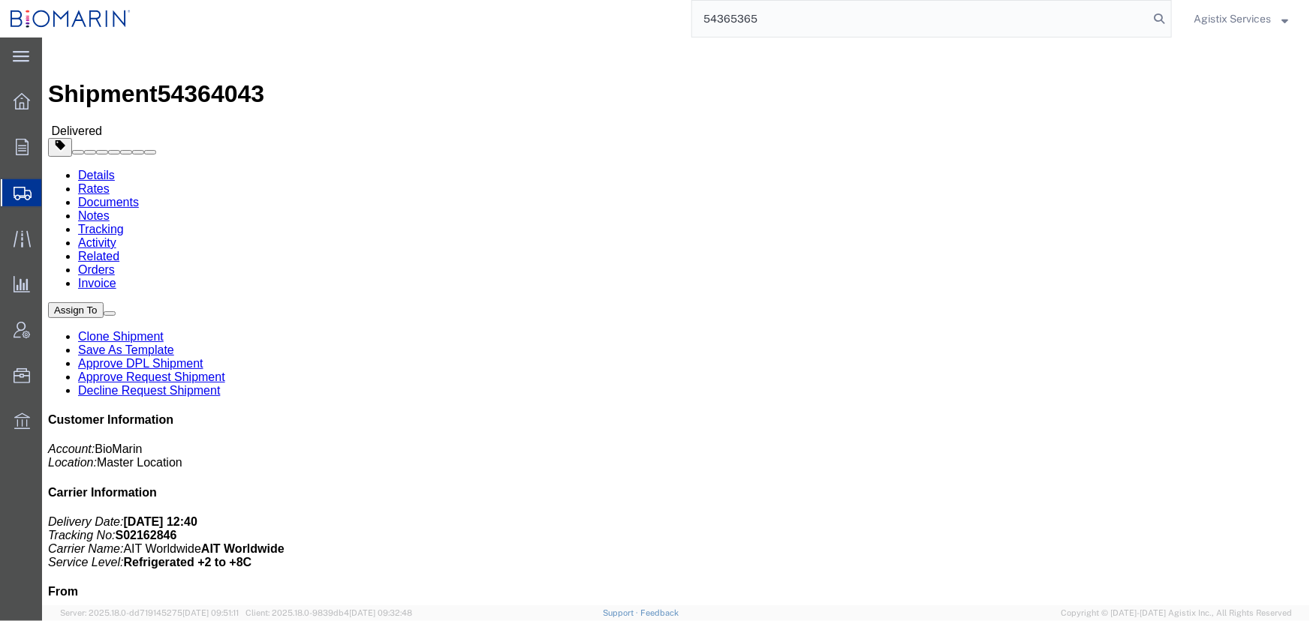
type input "54365365"
click span "button"
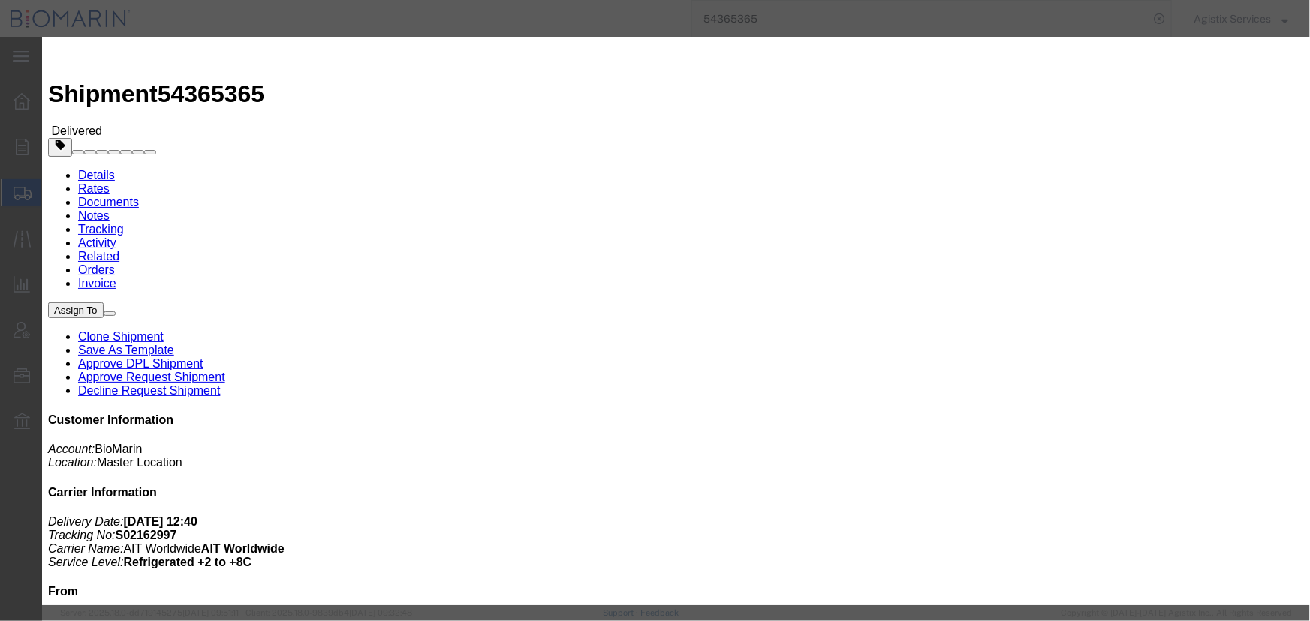
click button "Add another reference"
click select "Select Account Type Activity ID Airline Appointment Number ASN Batch Request # …"
select select "CBPENTRY"
click select "Select Account Type Activity ID Airline Appointment Number ASN Batch Request # …"
click input "text"
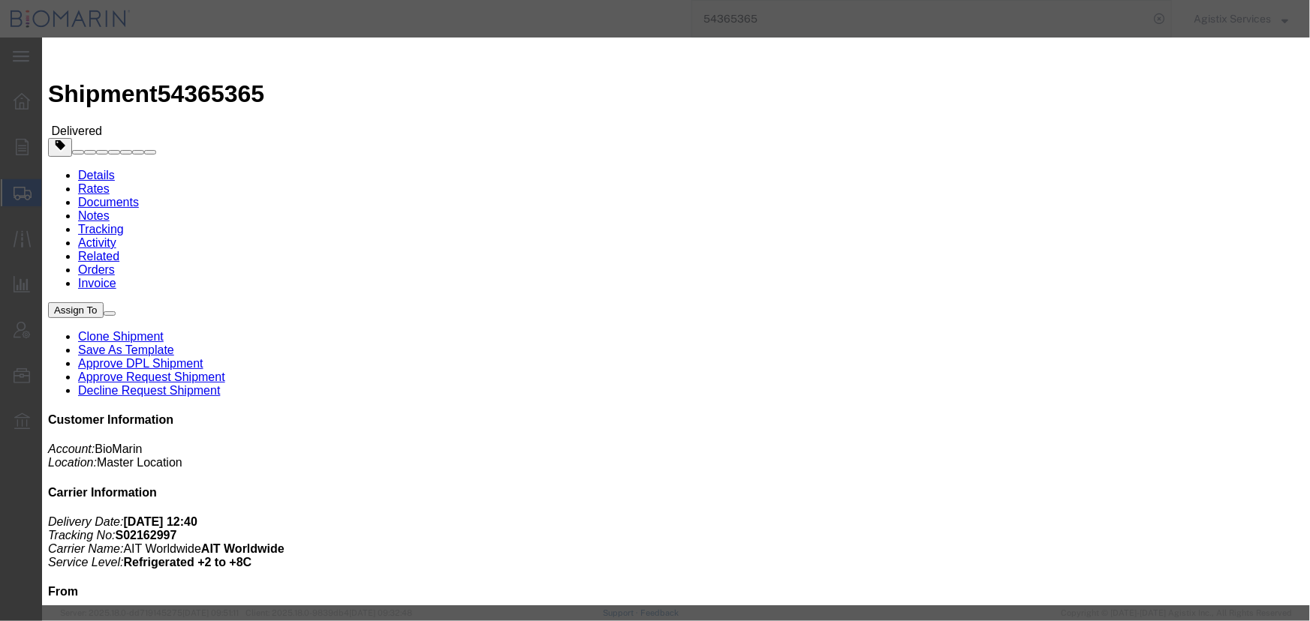
paste input "B8P15462645"
type input "B8P15462645"
click button "Save"
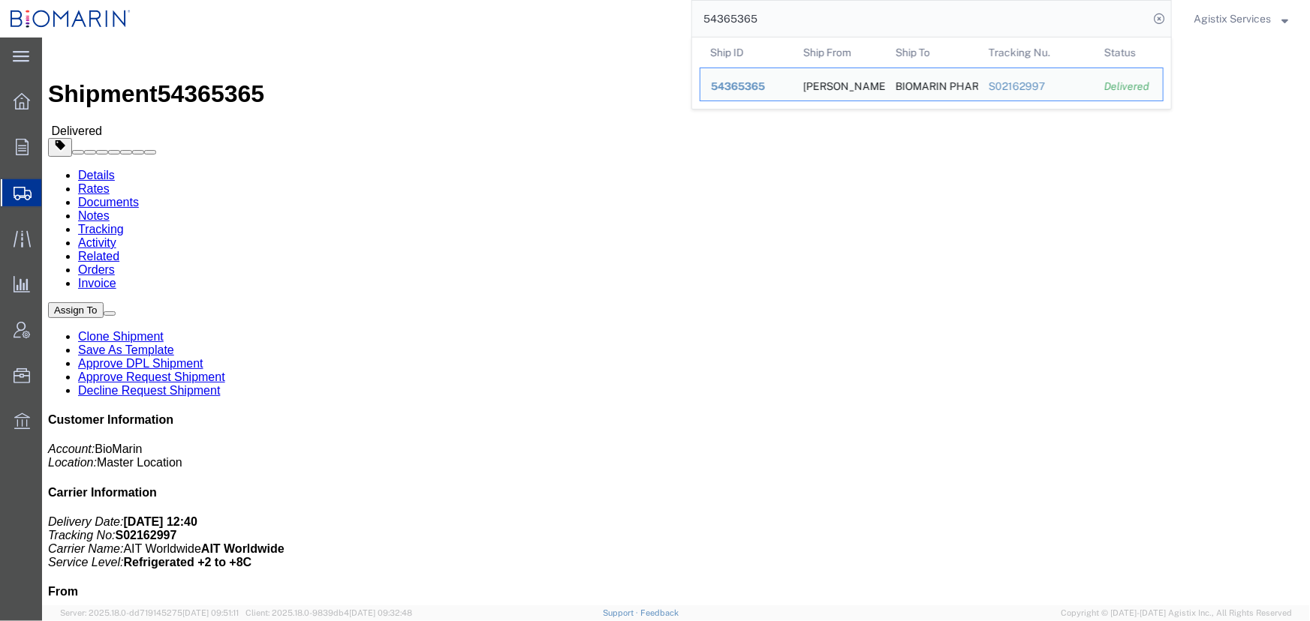
click at [766, 26] on input "54365365" at bounding box center [920, 19] width 456 height 36
paste input "4043"
drag, startPoint x: 735, startPoint y: 17, endPoint x: 848, endPoint y: 21, distance: 113.4
click at [848, 21] on input "54364043" at bounding box center [920, 19] width 456 height 36
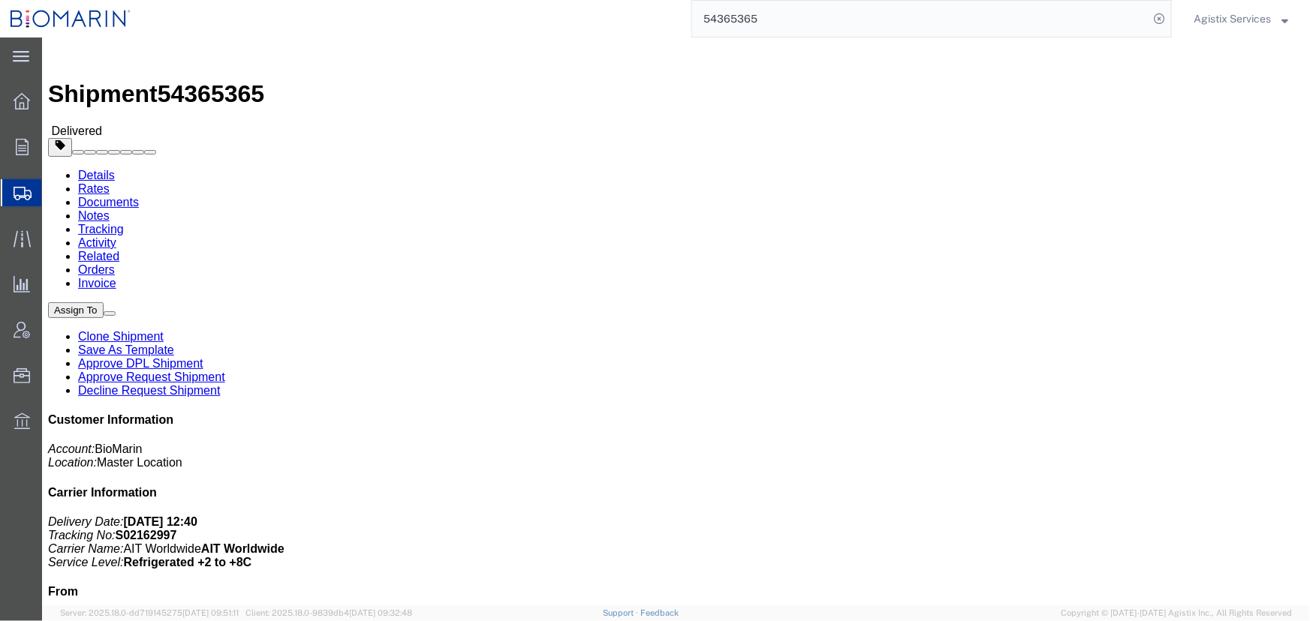
click at [793, 17] on input "54365365" at bounding box center [920, 19] width 456 height 36
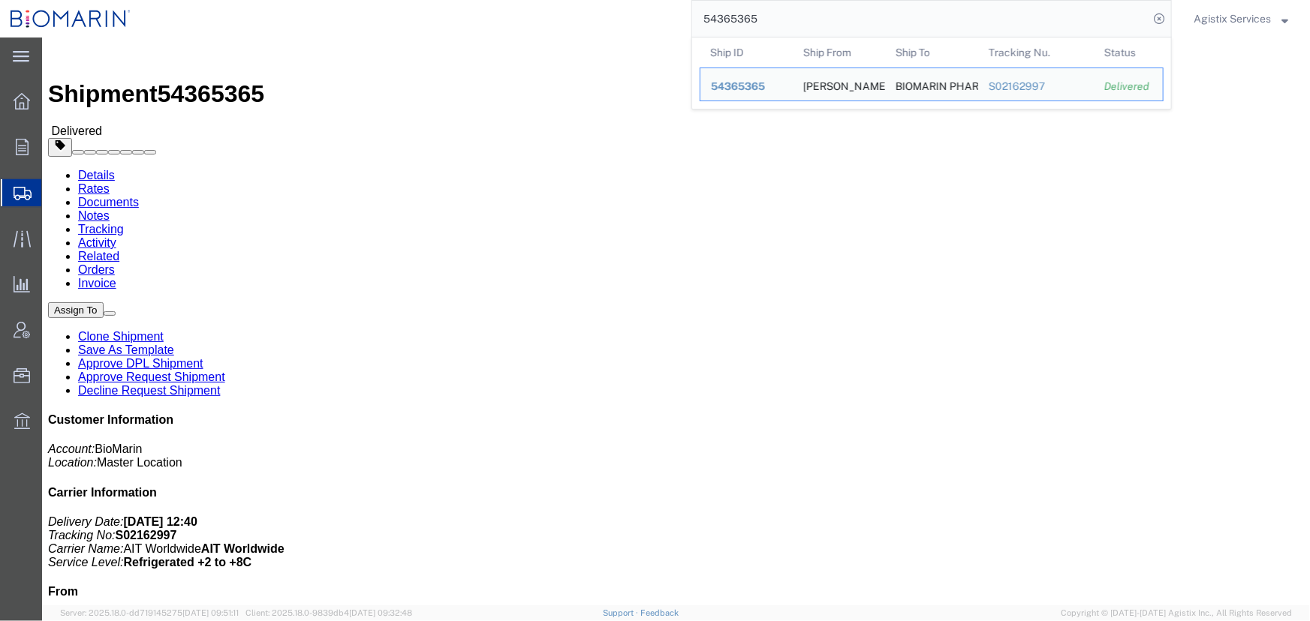
click at [793, 17] on input "54365365" at bounding box center [920, 19] width 456 height 36
paste input "850"
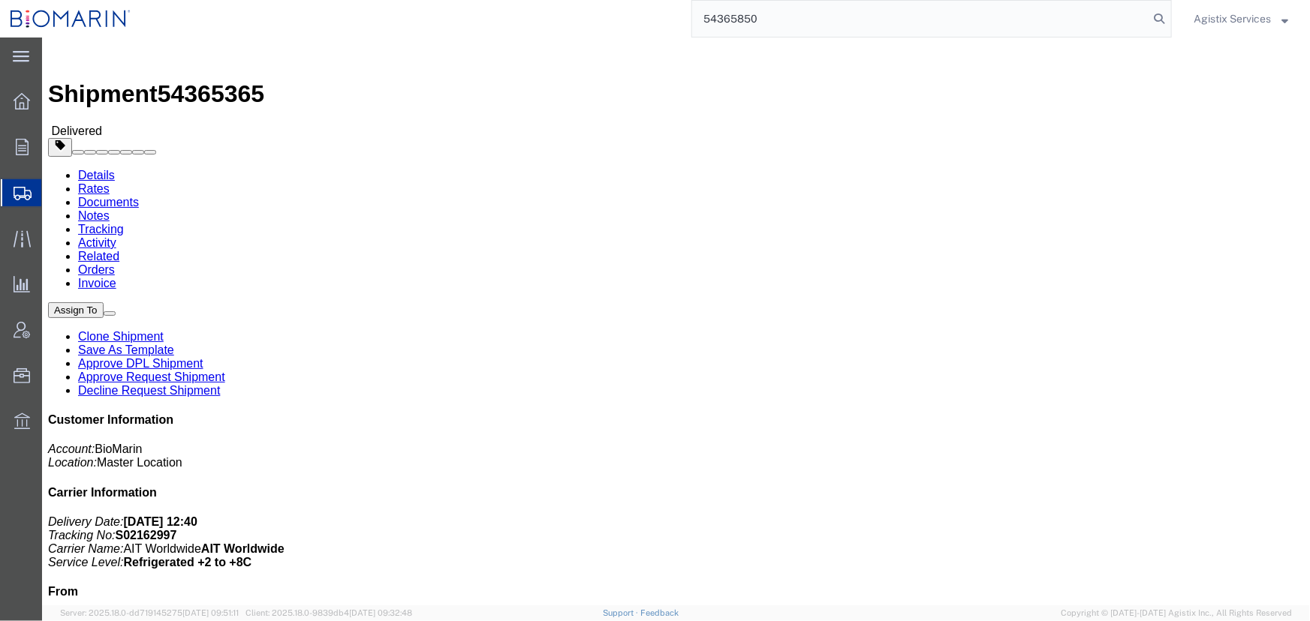
type input "54365850"
click button "button"
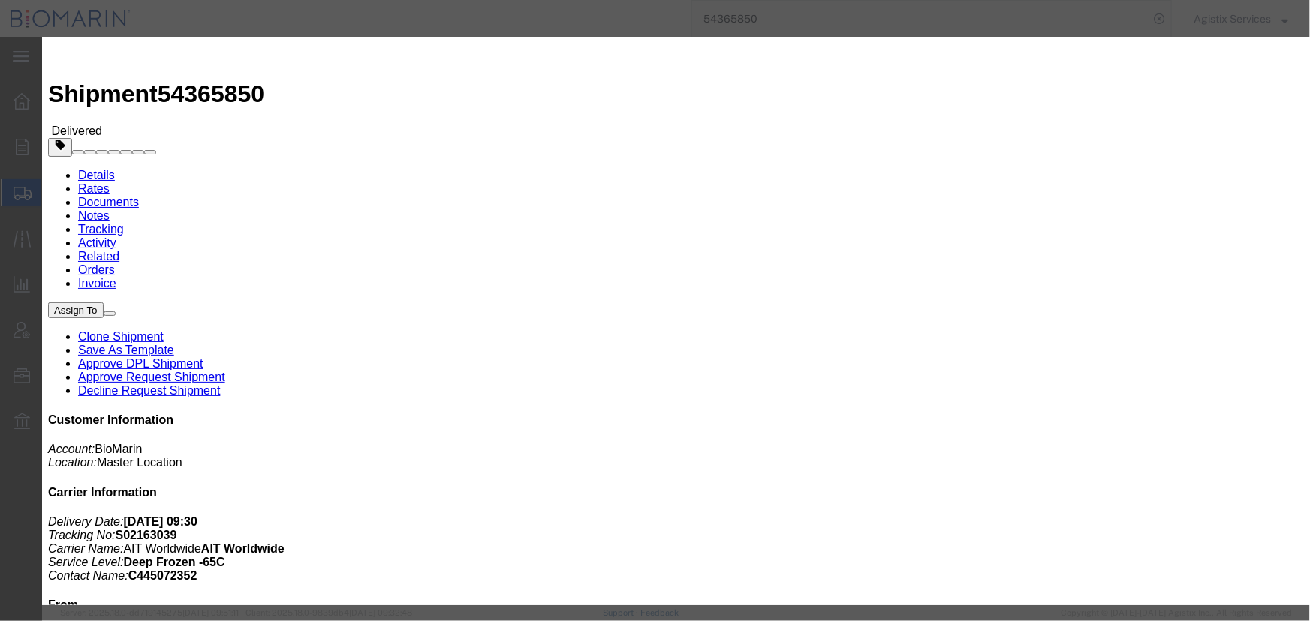
click button "Add another reference"
click select "Select Account Type Activity ID Airline Appointment Number ASN Batch Request # …"
select select "CBPENTRY"
click select "Select Account Type Activity ID Airline Appointment Number ASN Batch Request # …"
click input "text"
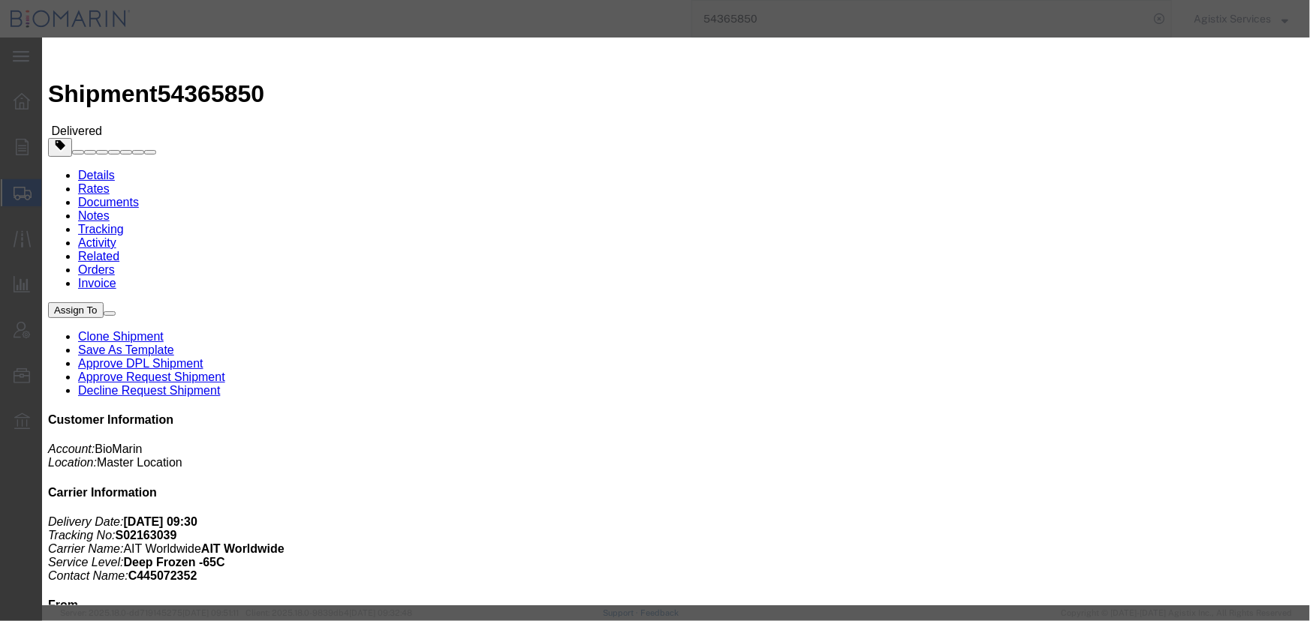
paste input "B8P15463858"
type input "B8P15463858"
click button "Save"
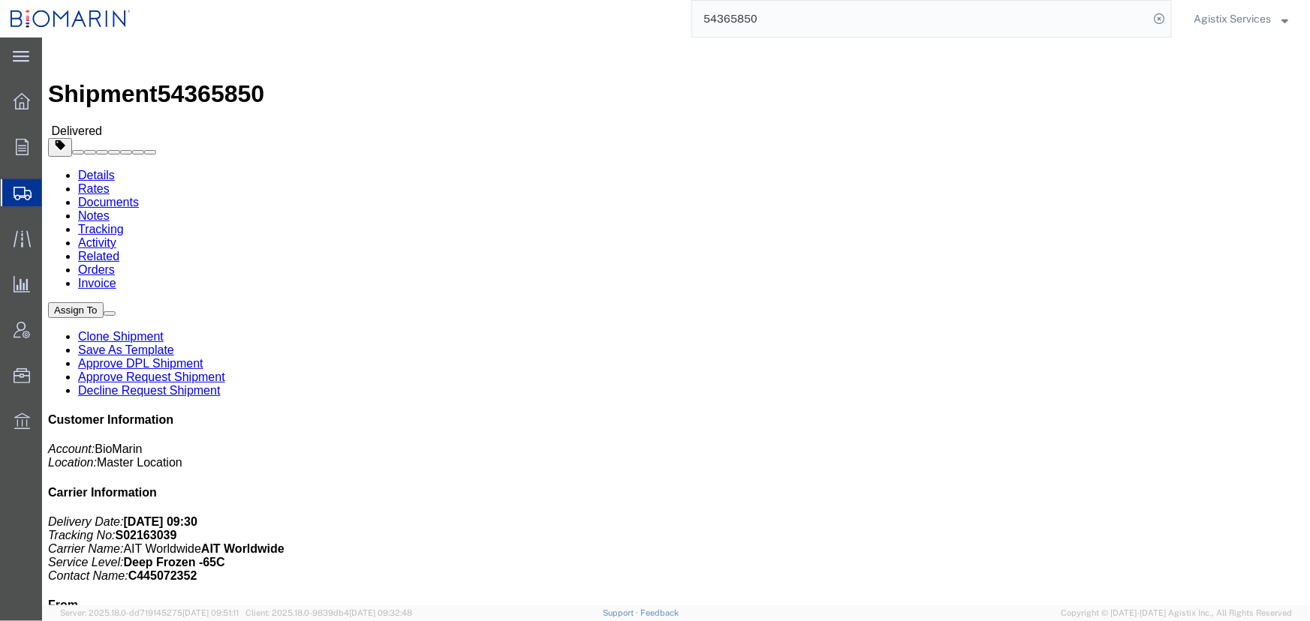
click at [799, 24] on input "54365850" at bounding box center [920, 19] width 456 height 36
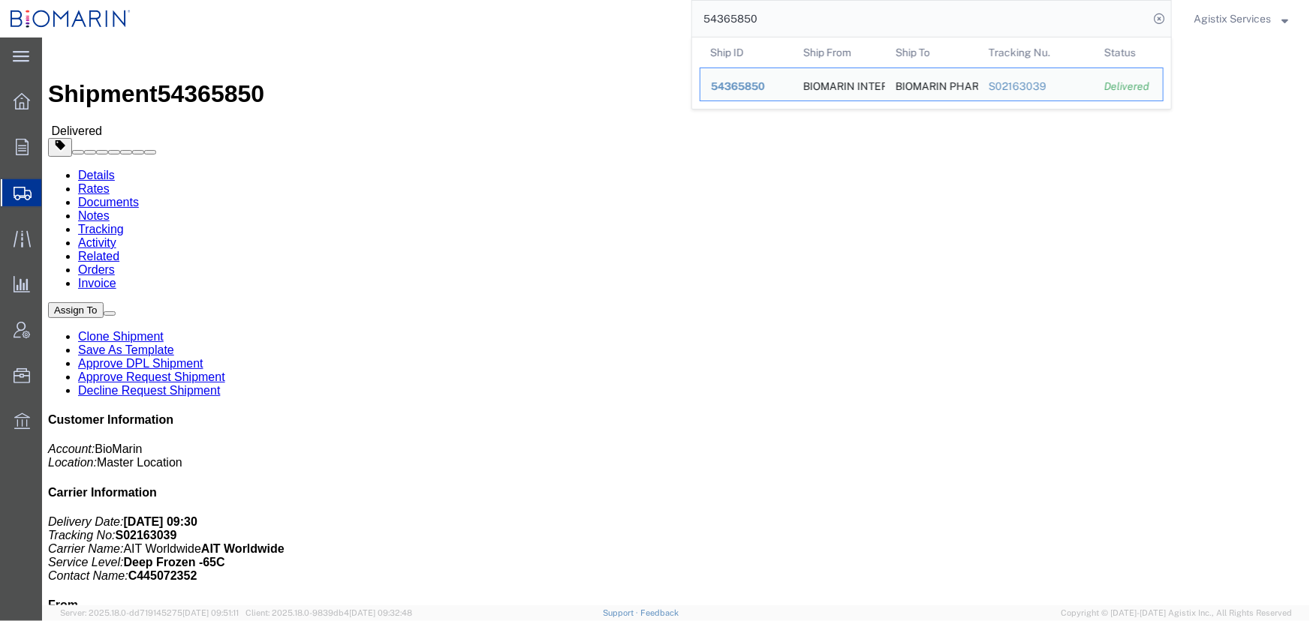
click at [799, 24] on input "54365850" at bounding box center [920, 19] width 456 height 36
paste input "694885"
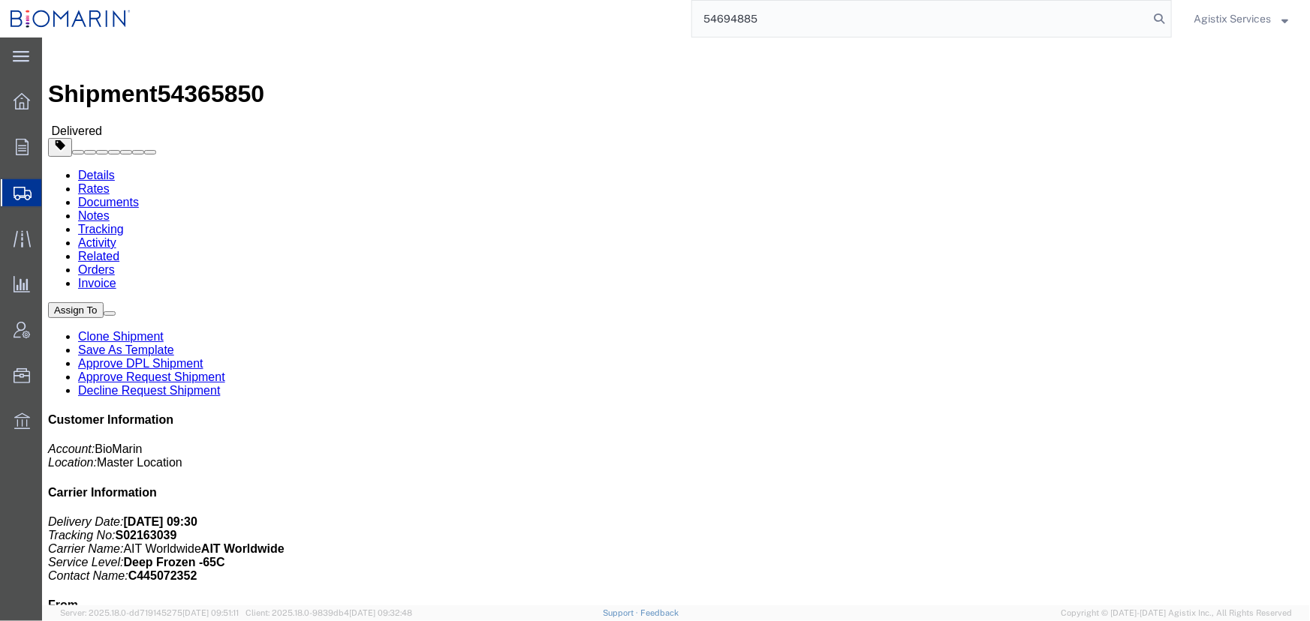
type input "54694885"
click span "button"
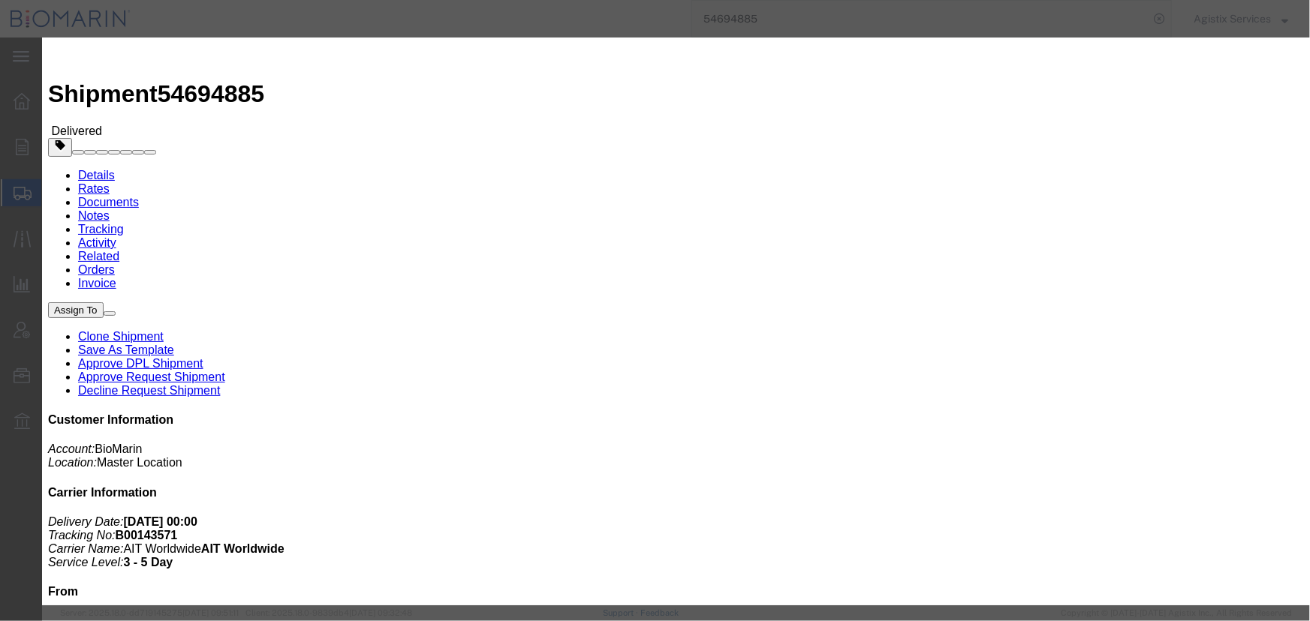
click button "Add another reference"
click select "Select Account Type Activity ID Airline Appointment Number ASN Batch Request # …"
select select "CBPENTRY"
click select "Select Account Type Activity ID Airline Appointment Number ASN Batch Request # …"
click input "text"
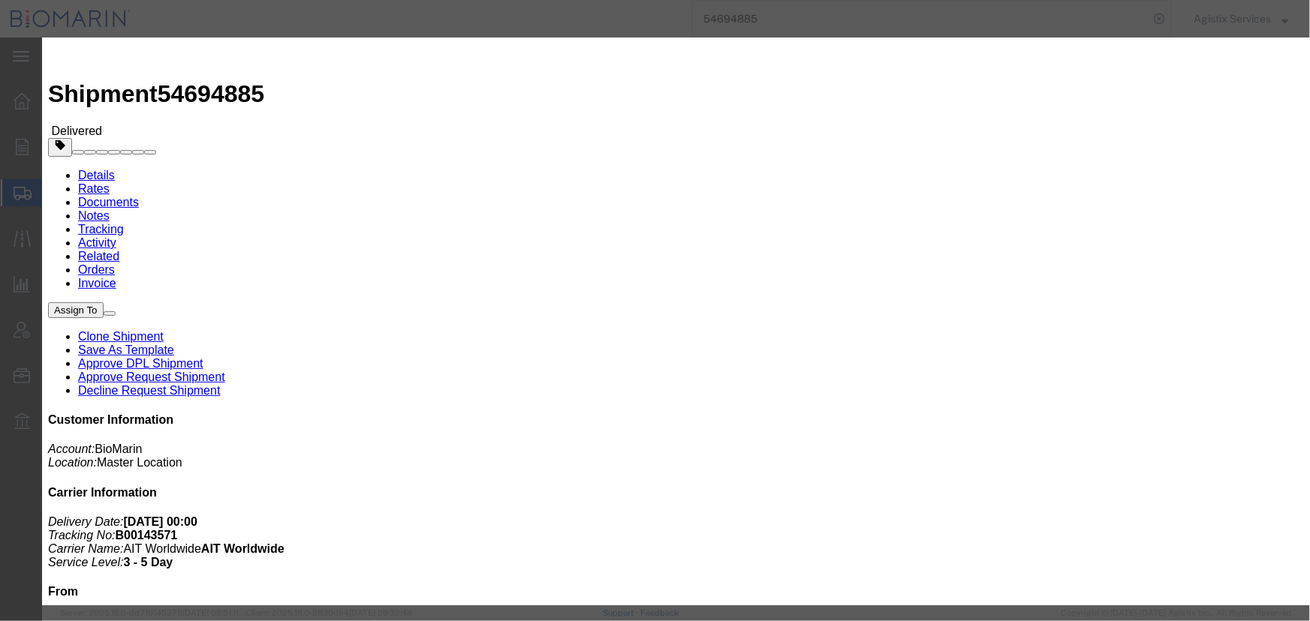
paste input "B8P15466679"
type input "B8P15466679"
drag, startPoint x: 859, startPoint y: 322, endPoint x: 406, endPoint y: 315, distance: 453.4
click button "Save"
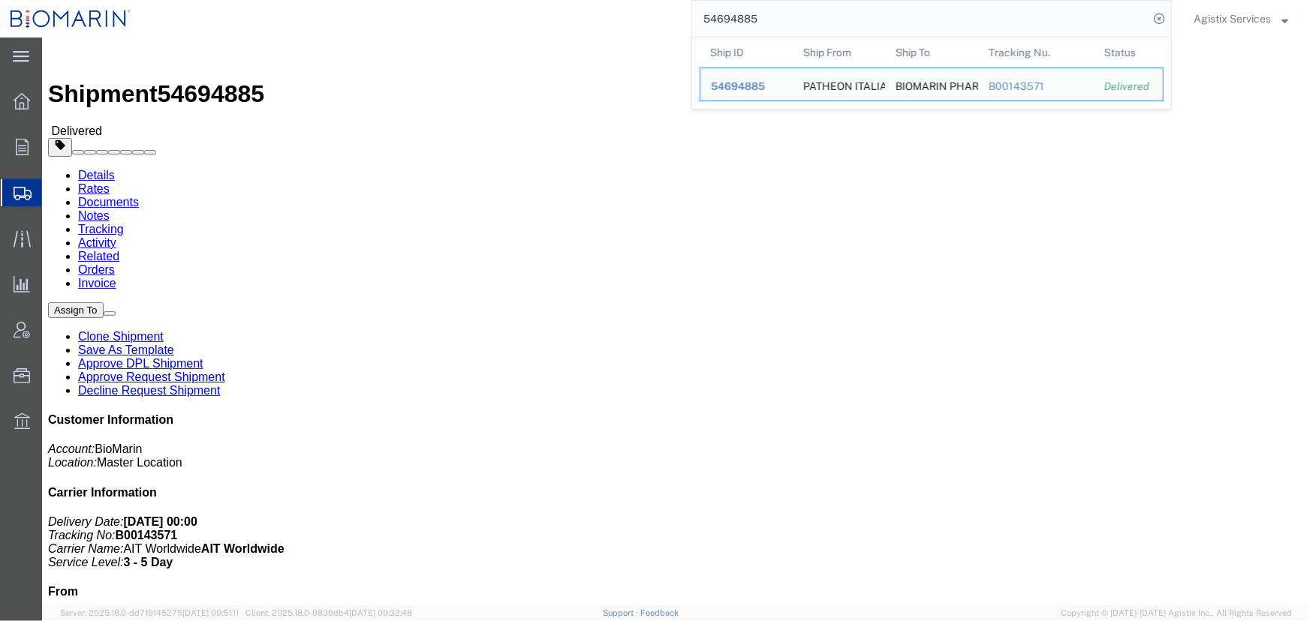
click at [800, 23] on input "54694885" at bounding box center [920, 19] width 456 height 36
paste input "393390"
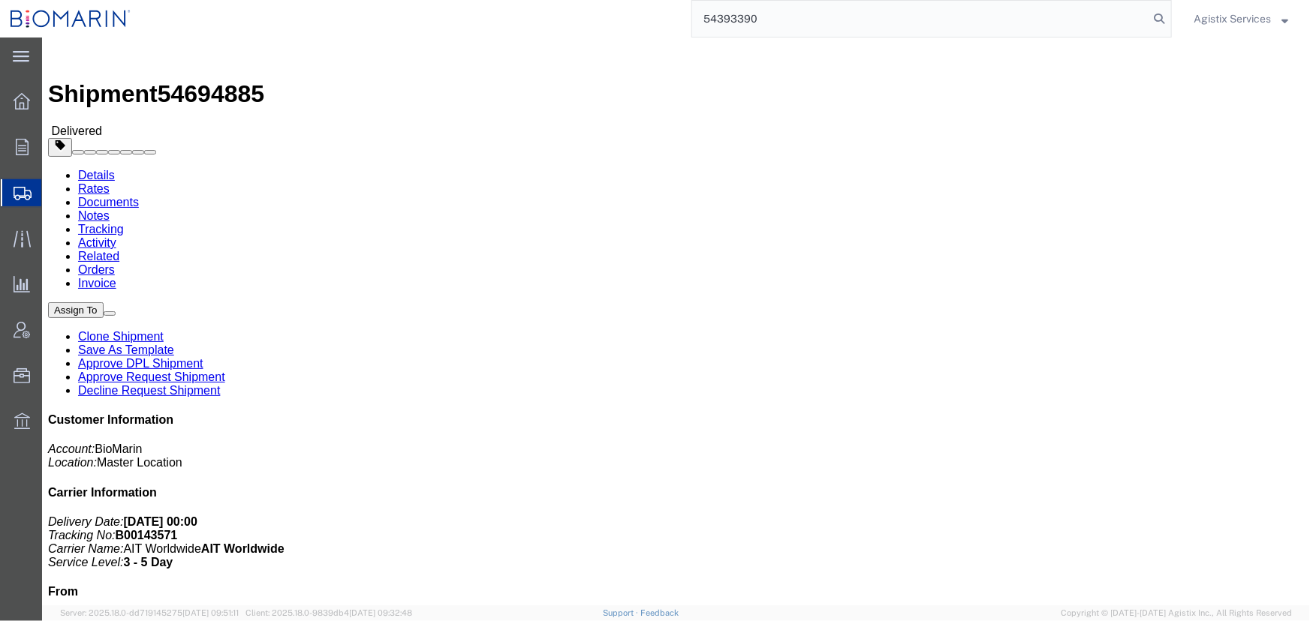
type input "54393390"
click button "button"
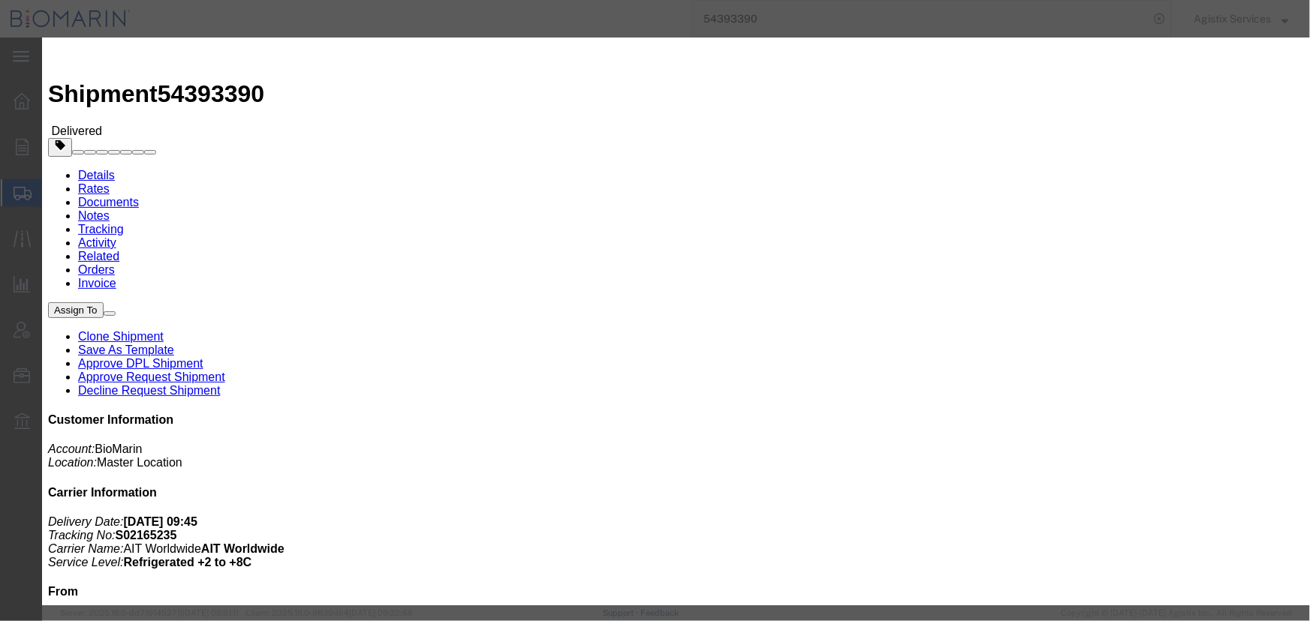
click button "Add another reference"
click select "Select Account Type Activity ID Airline Appointment Number ASN Batch Request # …"
select select "CBPENTRY"
click select "Select Account Type Activity ID Airline Appointment Number ASN Batch Request # …"
click input "text"
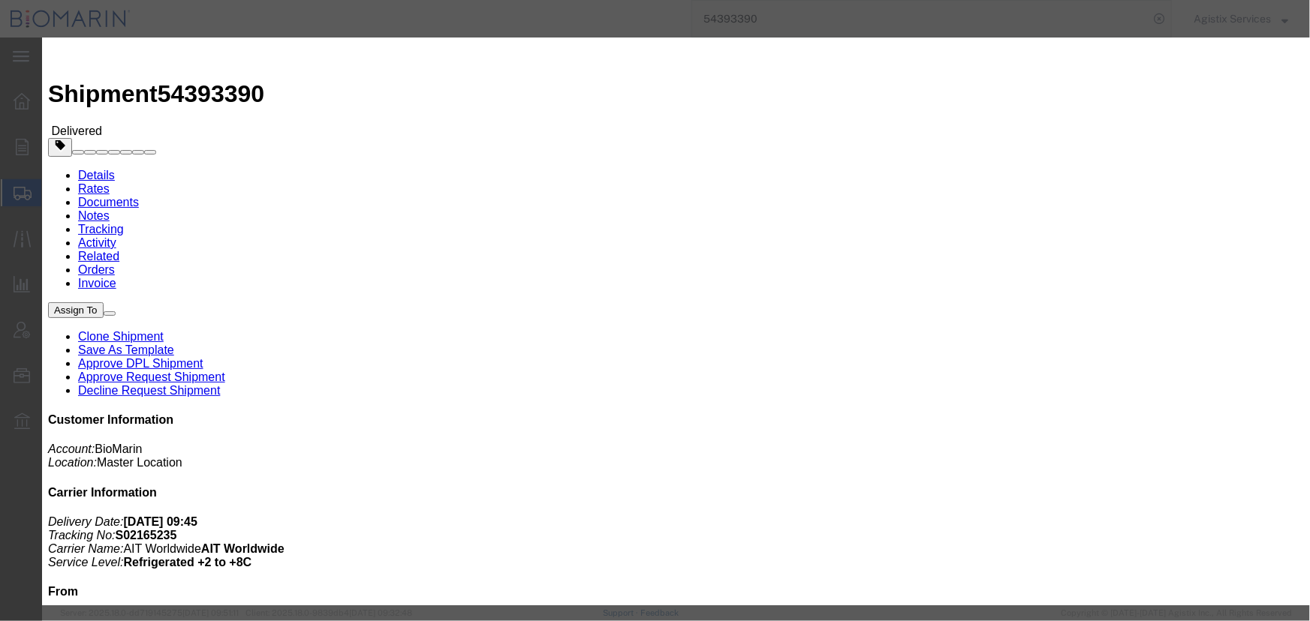
paste input "B8P15466778"
type input "B8P15466778"
click button "Save"
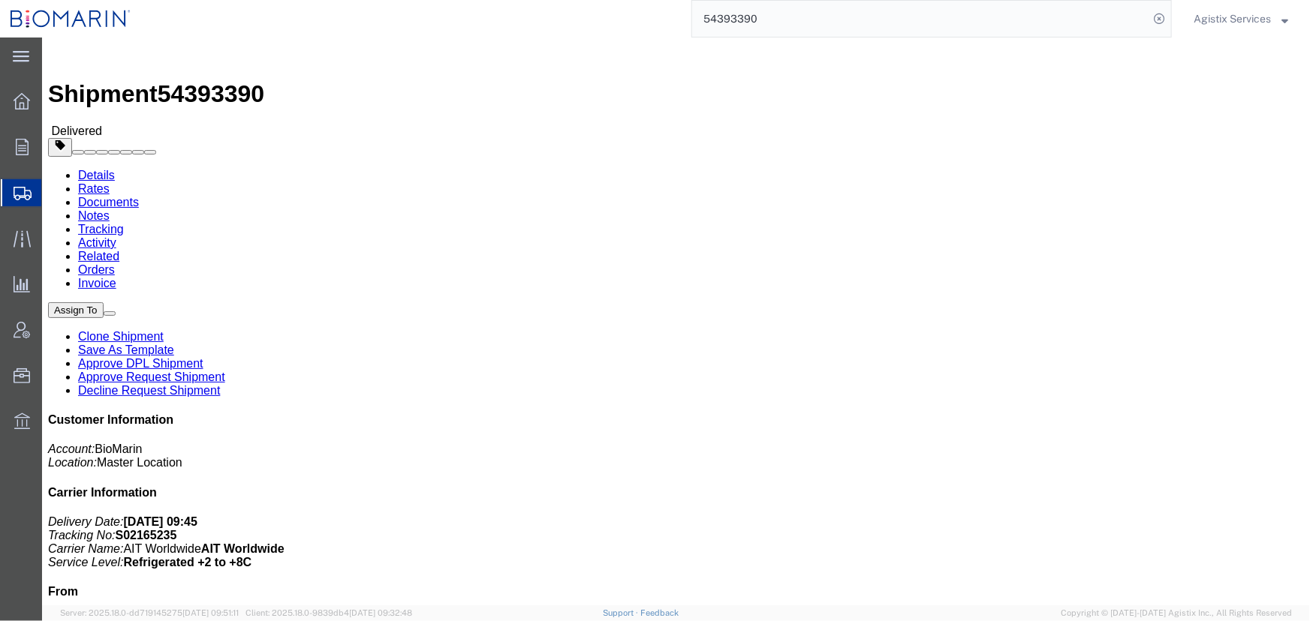
click at [787, 15] on input "54393390" at bounding box center [920, 19] width 456 height 36
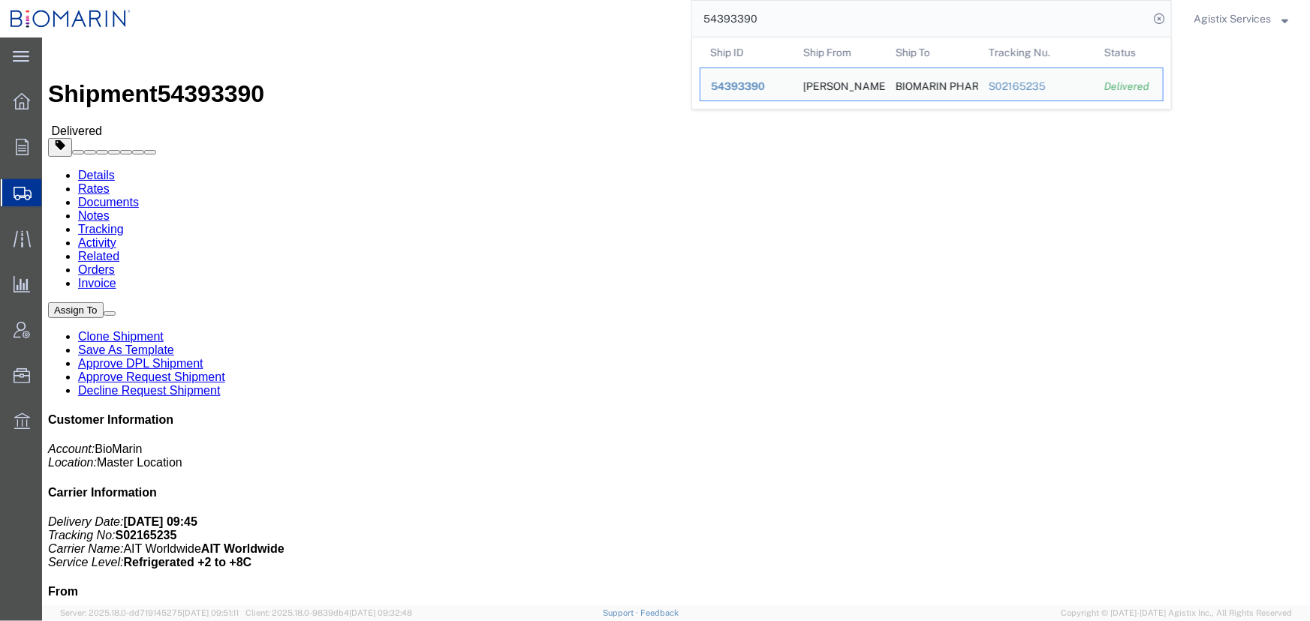
click at [787, 15] on input "54393390" at bounding box center [920, 19] width 456 height 36
click at [847, 22] on input "54393390" at bounding box center [920, 19] width 456 height 36
paste input "768616"
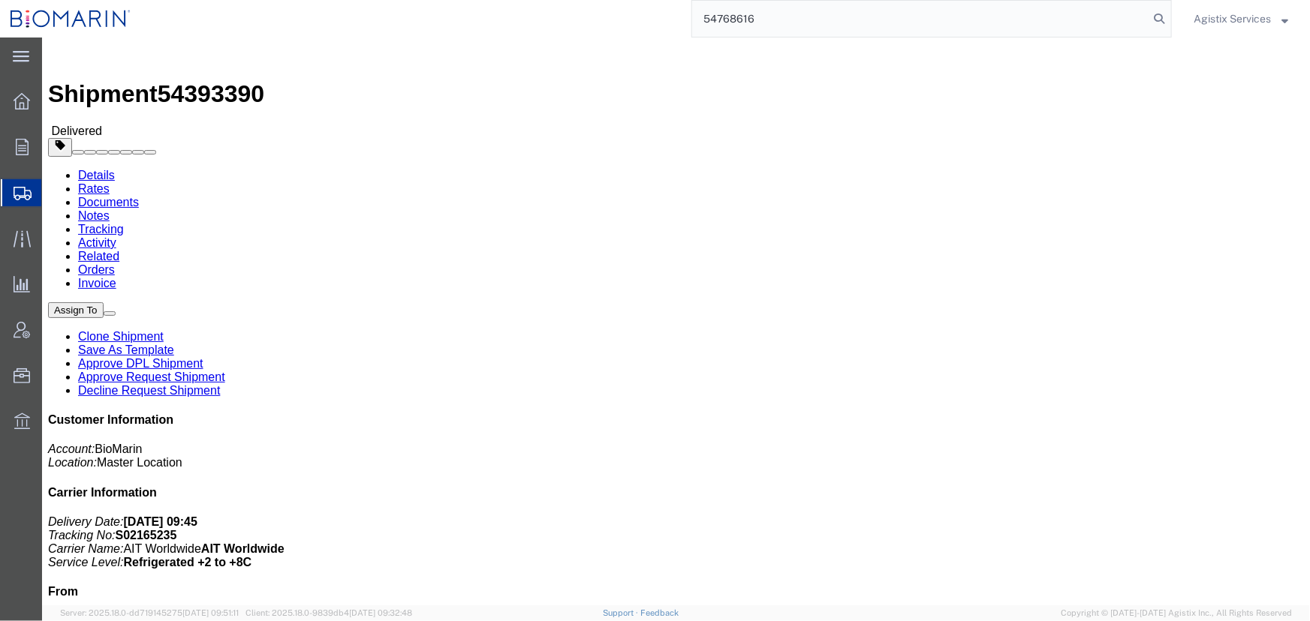
type input "54768616"
click span "button"
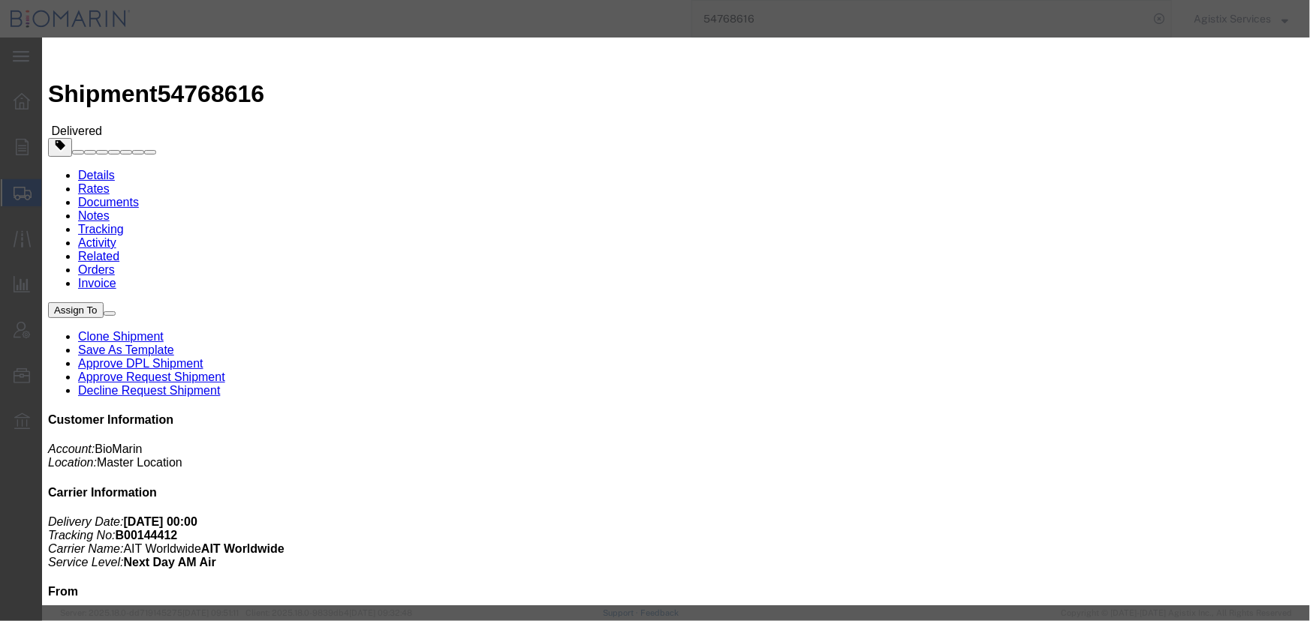
click button "Add another reference"
click select "Select Account Type Activity ID Airline Appointment Number ASN Batch Request # …"
select select "CBPENTRY"
click select "Select Account Type Activity ID Airline Appointment Number ASN Batch Request # …"
click input "text"
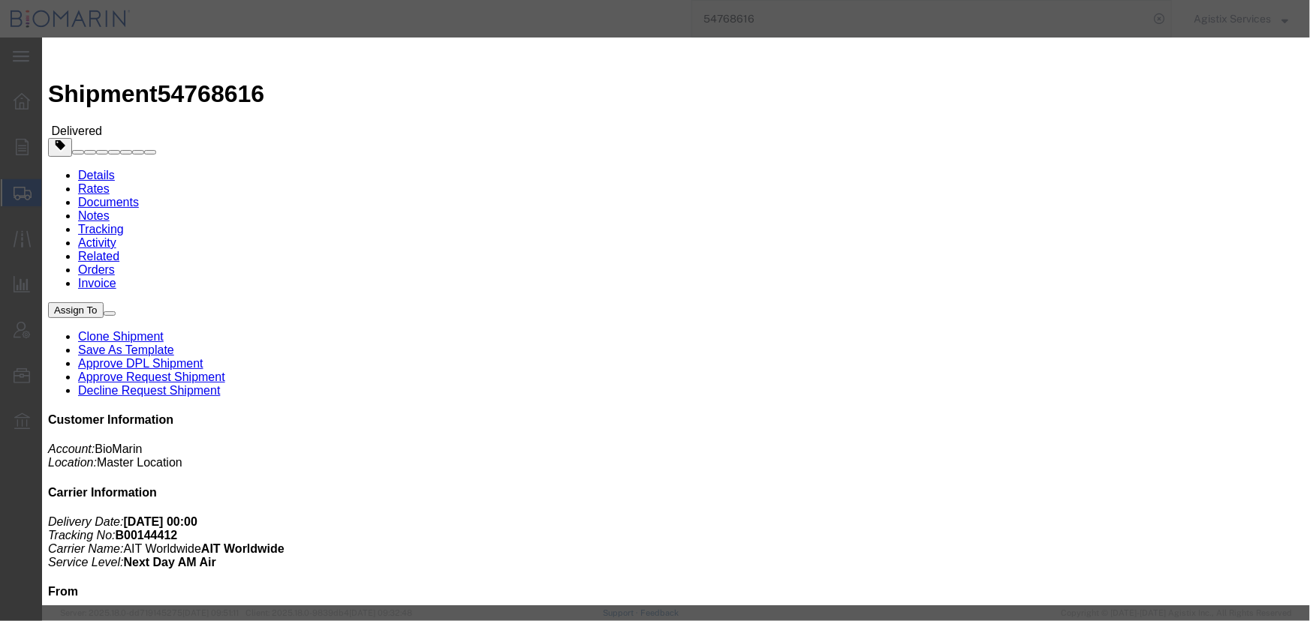
paste input "B8P15470002"
type input "B8P15470002"
click button "Save"
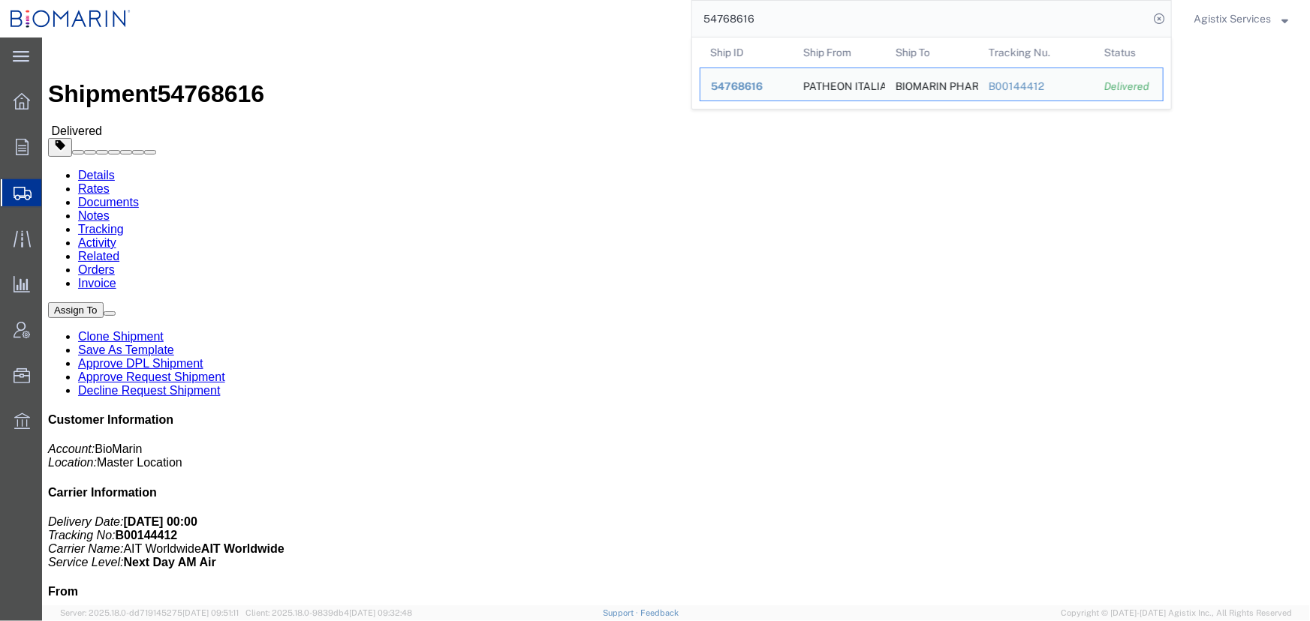
drag, startPoint x: 772, startPoint y: 18, endPoint x: 544, endPoint y: 20, distance: 228.2
click at [549, 19] on div "54768616 Ship ID Ship From Ship To Tracking Nu. Status Ship ID 54768616 Ship Fr…" at bounding box center [656, 19] width 1030 height 38
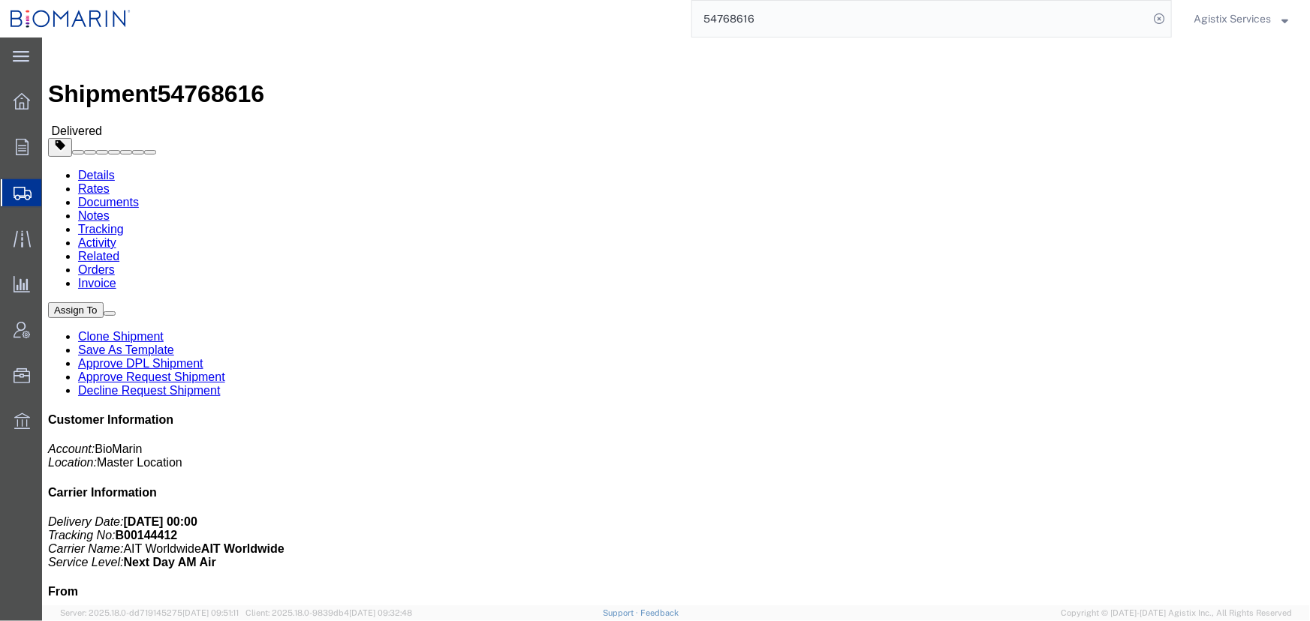
paste input "512652"
type input "54512652"
click span "button"
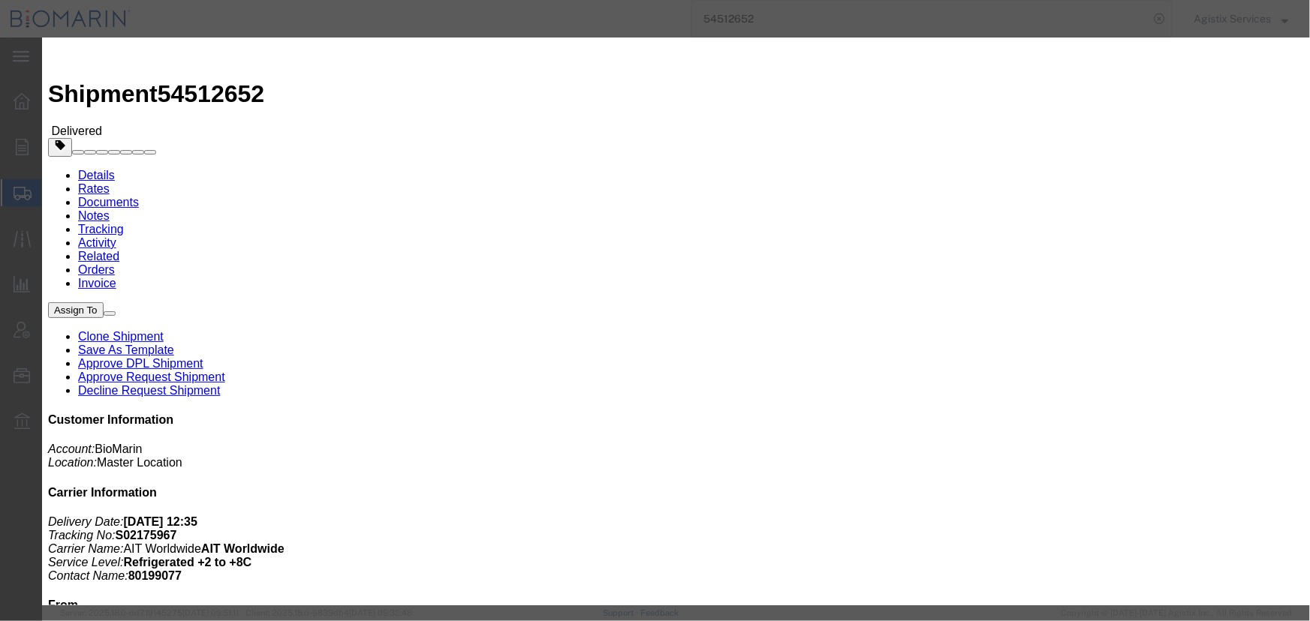
click button "Add another reference"
click select "Select Account Type Activity ID Airline Appointment Number ASN Batch Request # …"
select select "CBPENTRY"
click select "Select Account Type Activity ID Airline Appointment Number ASN Batch Request # …"
click input "text"
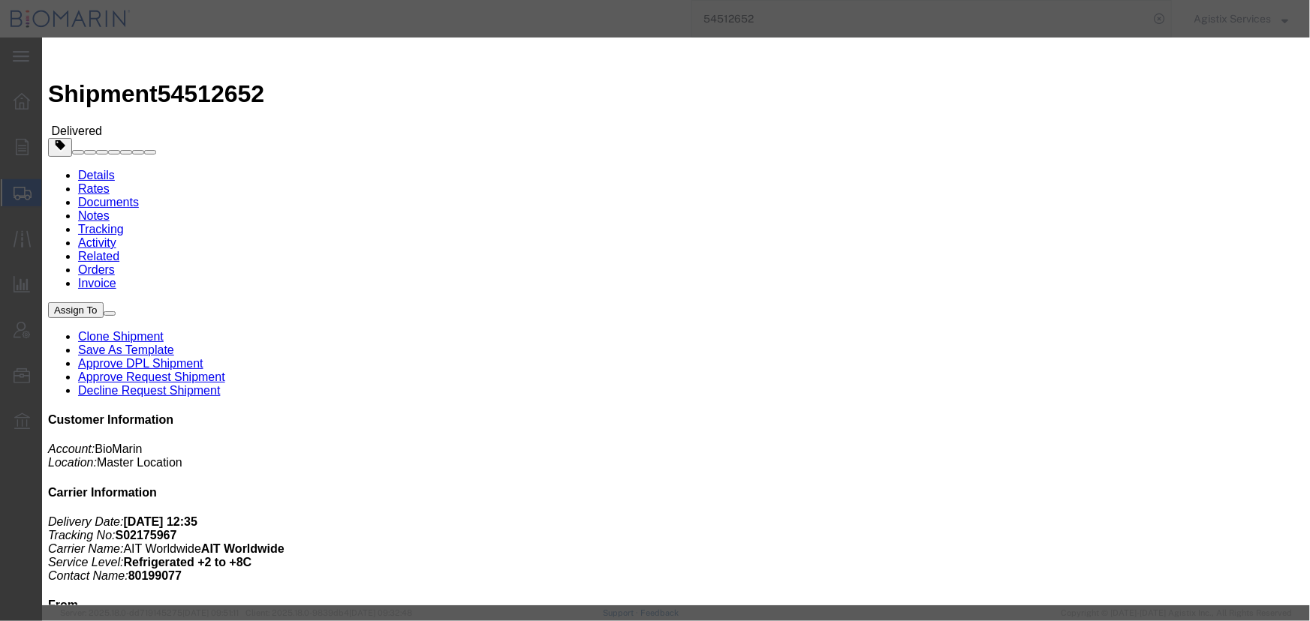
paste input "B8P15470531"
type input "B8P15470531"
click button "Save"
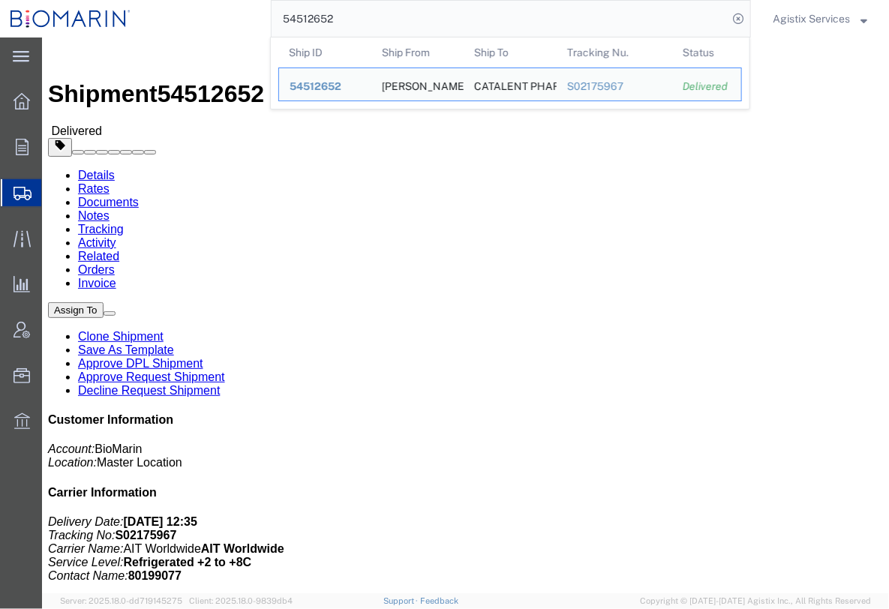
drag, startPoint x: 627, startPoint y: 17, endPoint x: 588, endPoint y: 17, distance: 39.8
click at [614, 17] on input "54512652" at bounding box center [500, 19] width 456 height 36
drag, startPoint x: 402, startPoint y: 17, endPoint x: 251, endPoint y: 17, distance: 150.9
click at [251, 17] on div "54512652 Ship ID Ship From Ship To Tracking Nu. Status Ship ID 54512652 Ship Fr…" at bounding box center [446, 19] width 610 height 38
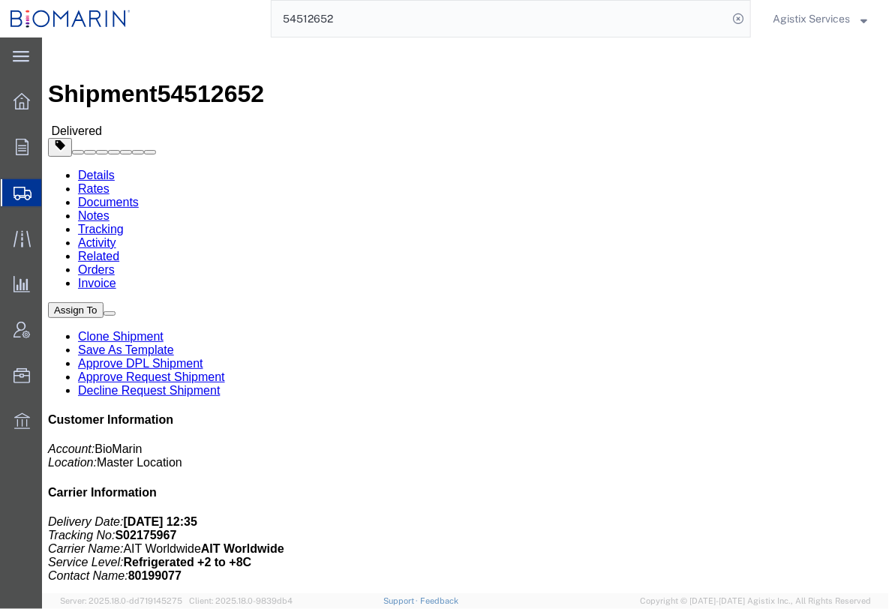
paste input "452487"
type input "54452487"
click span "button"
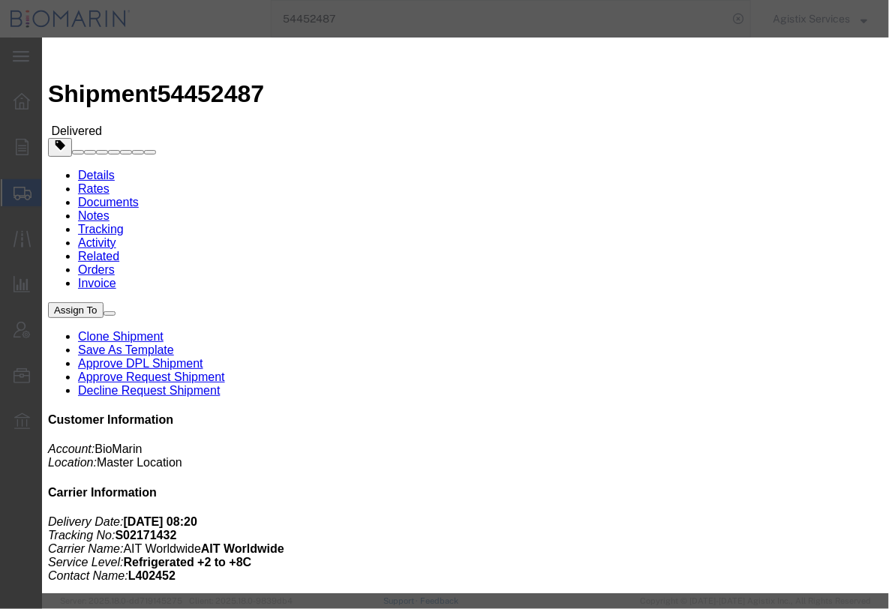
click button "Add another reference"
click select "Select Account Type Activity ID Airline Appointment Number ASN Batch Request # …"
select select "CBPENTRY"
click select "Select Account Type Activity ID Airline Appointment Number ASN Batch Request # …"
click input "text"
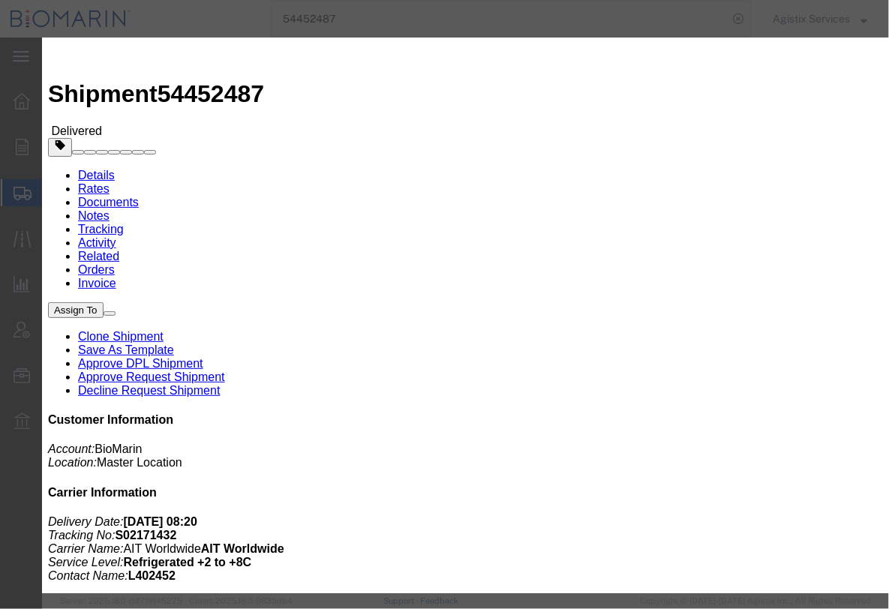
paste input "B8P15469954"
type input "B8P15469954"
click button "Save"
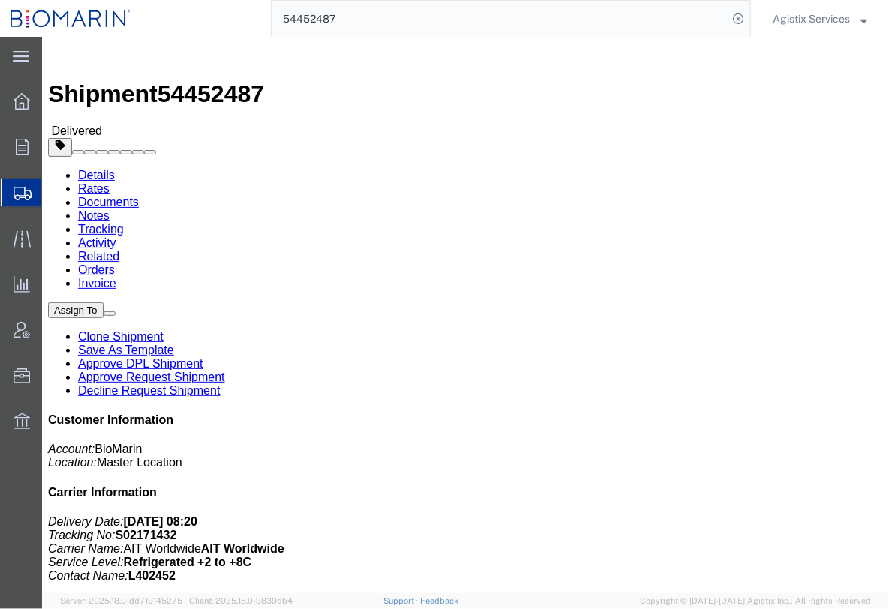
click div "Shipment Detail Ship From BIOMARIN INTERNATIONAL LIMITED BIOINTDUB SHANBALLY RI…"
